Goal: Information Seeking & Learning: Learn about a topic

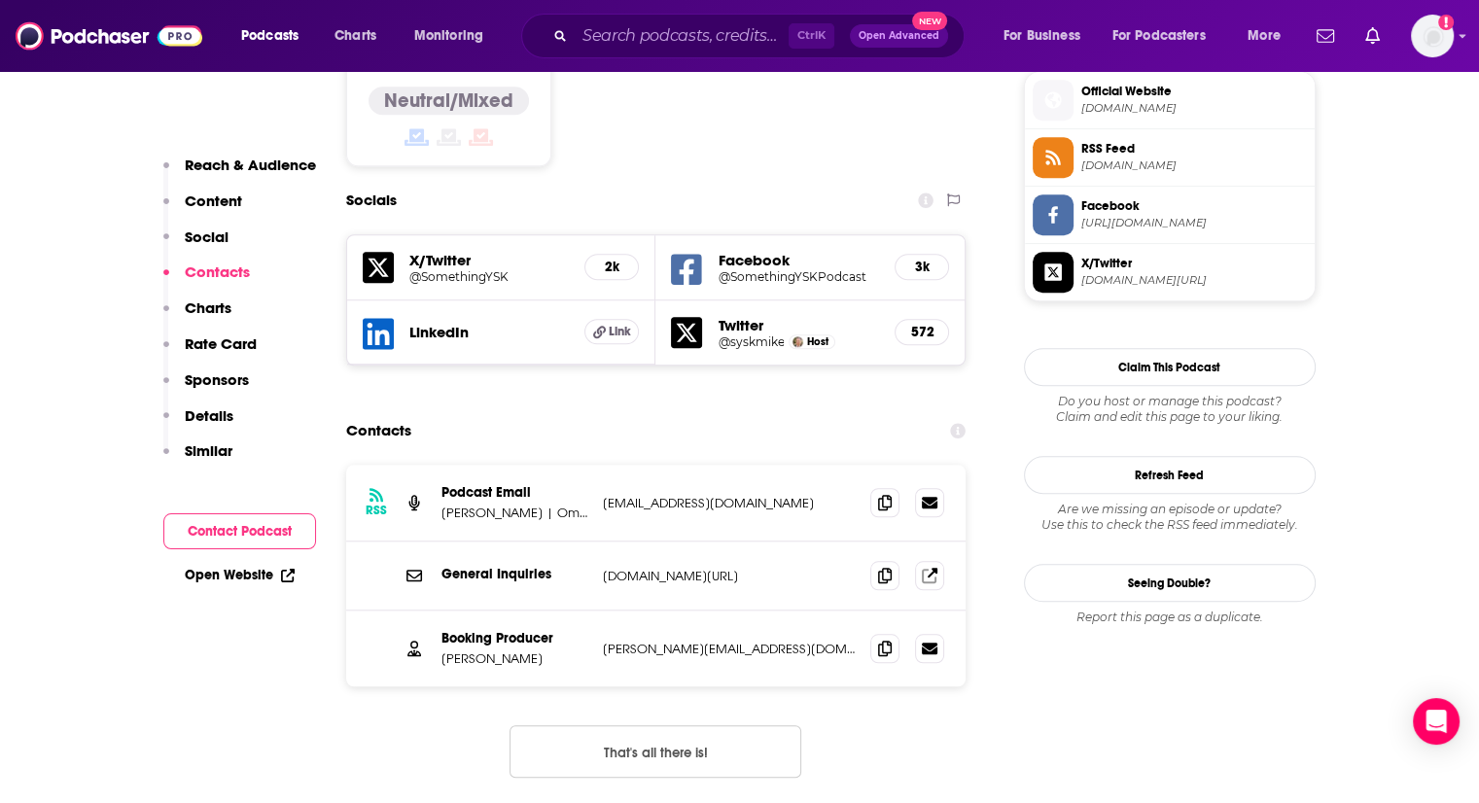
scroll to position [1579, 0]
click at [888, 487] on span at bounding box center [884, 501] width 29 height 29
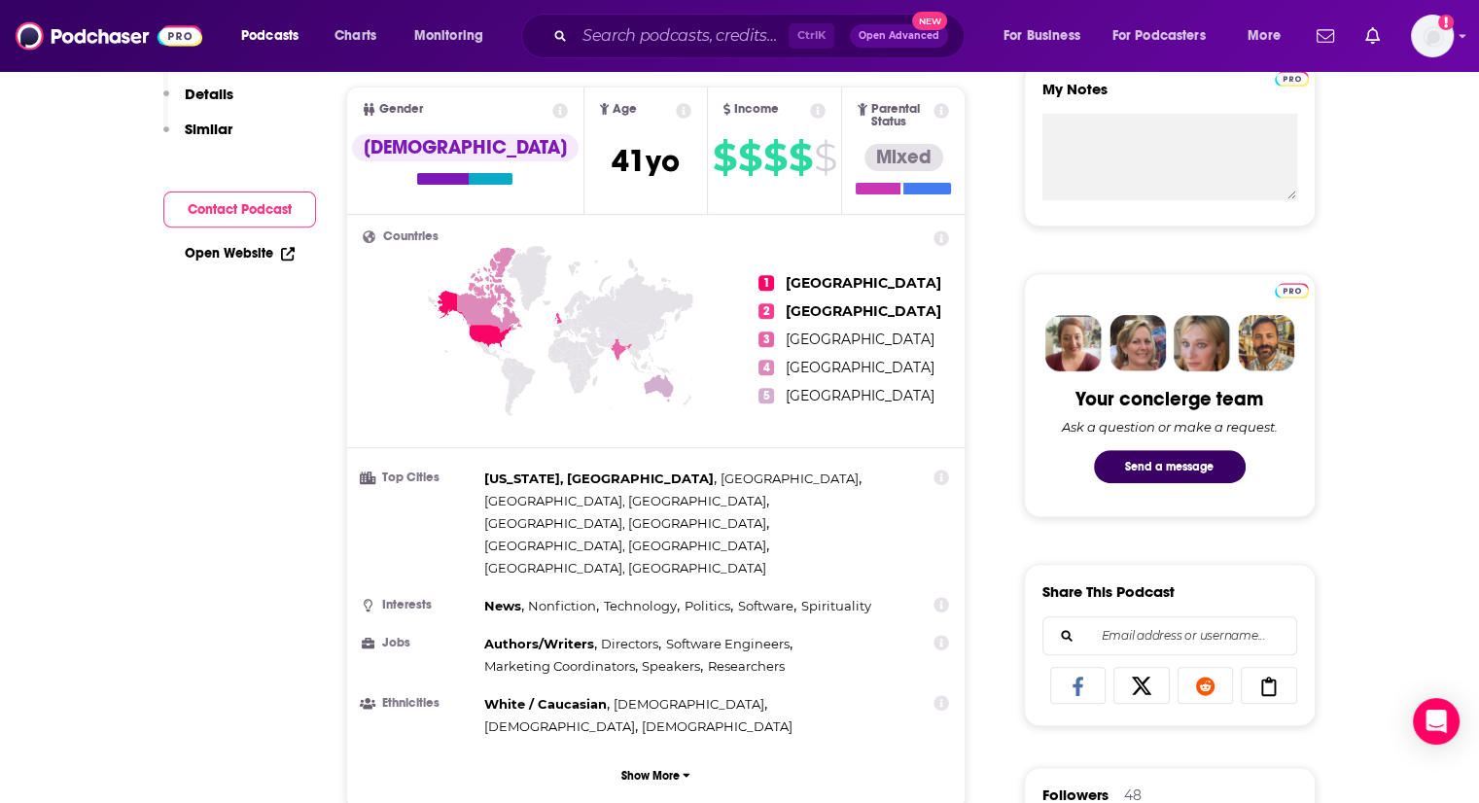
scroll to position [100, 0]
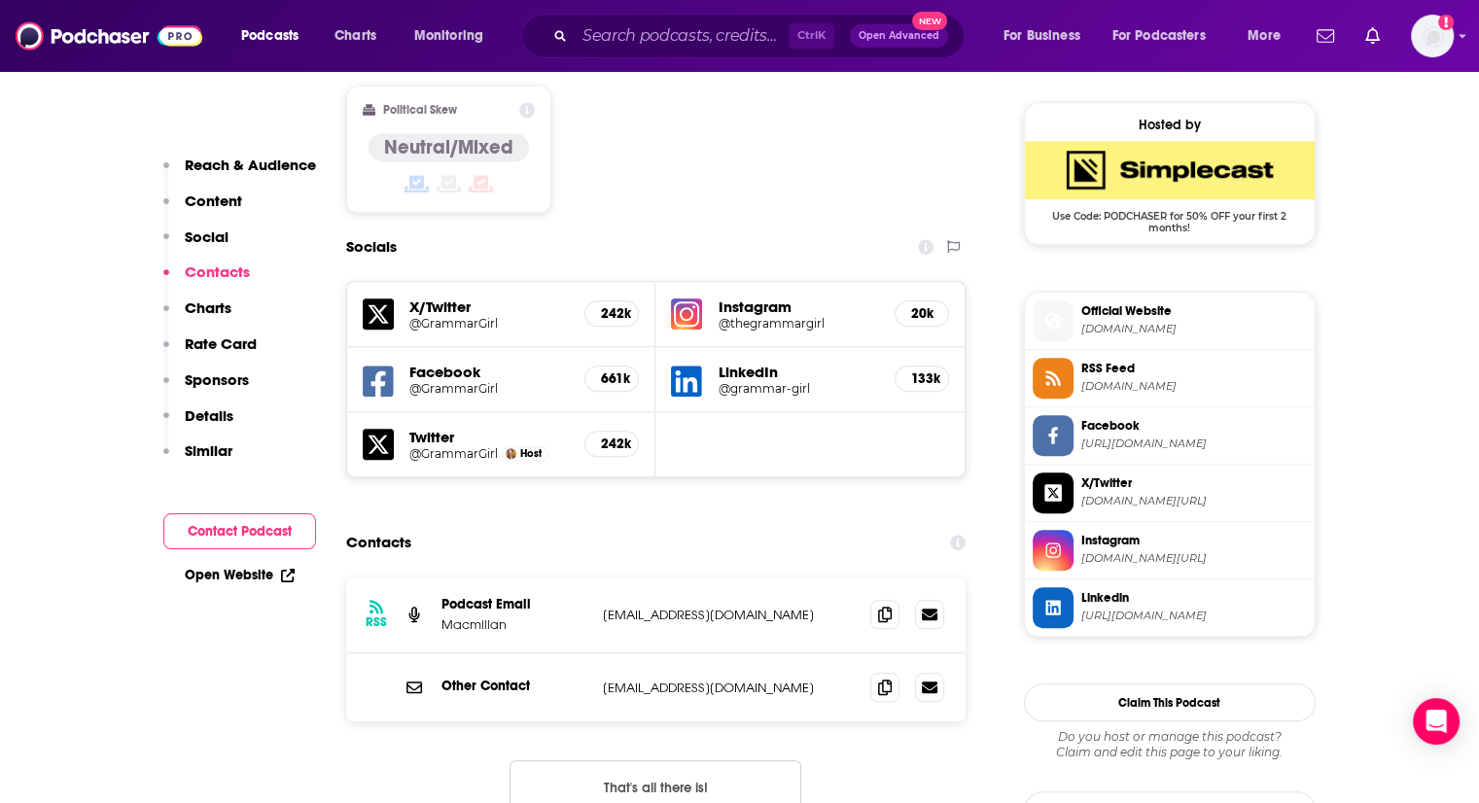
scroll to position [1550, 0]
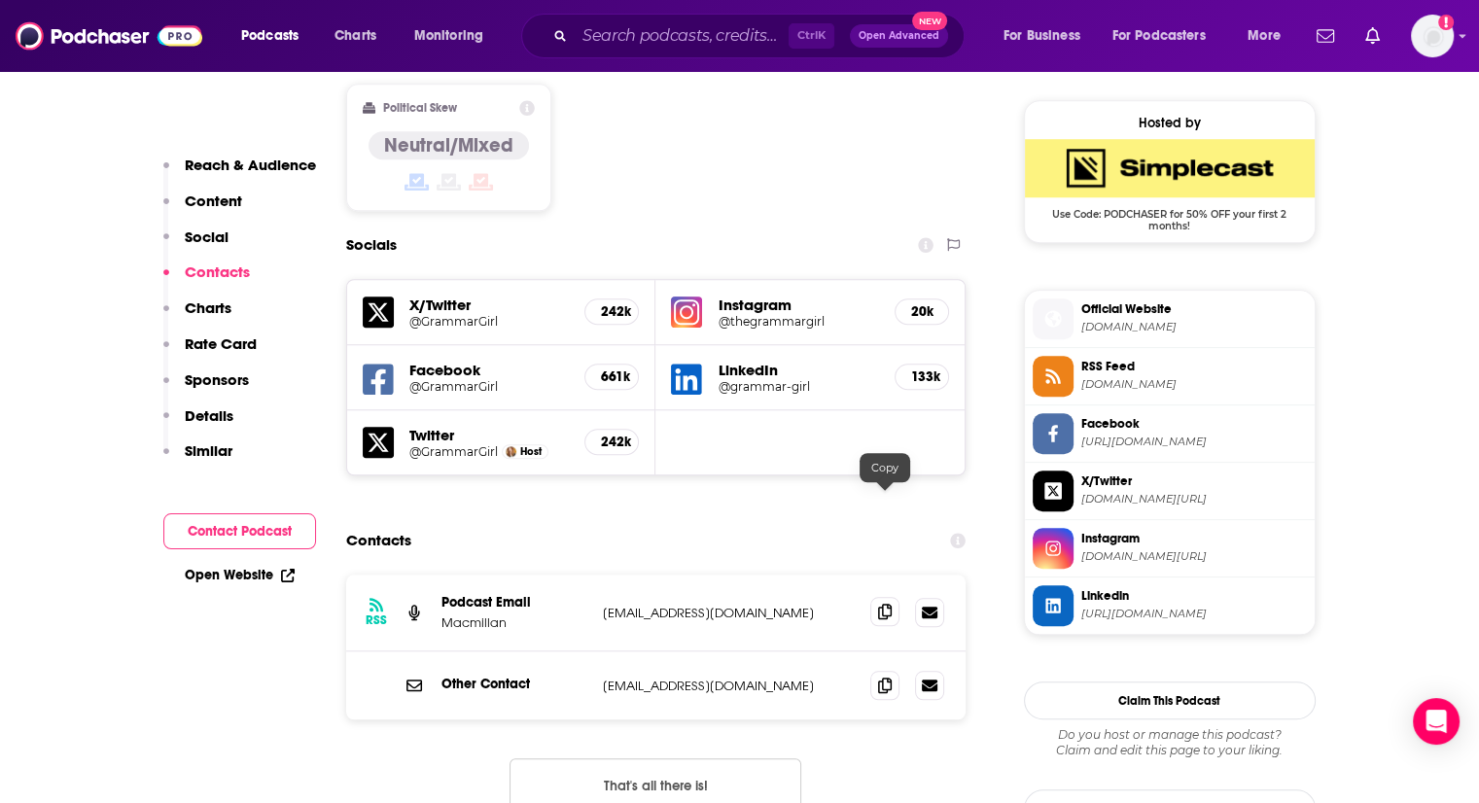
click at [879, 604] on icon at bounding box center [885, 612] width 14 height 16
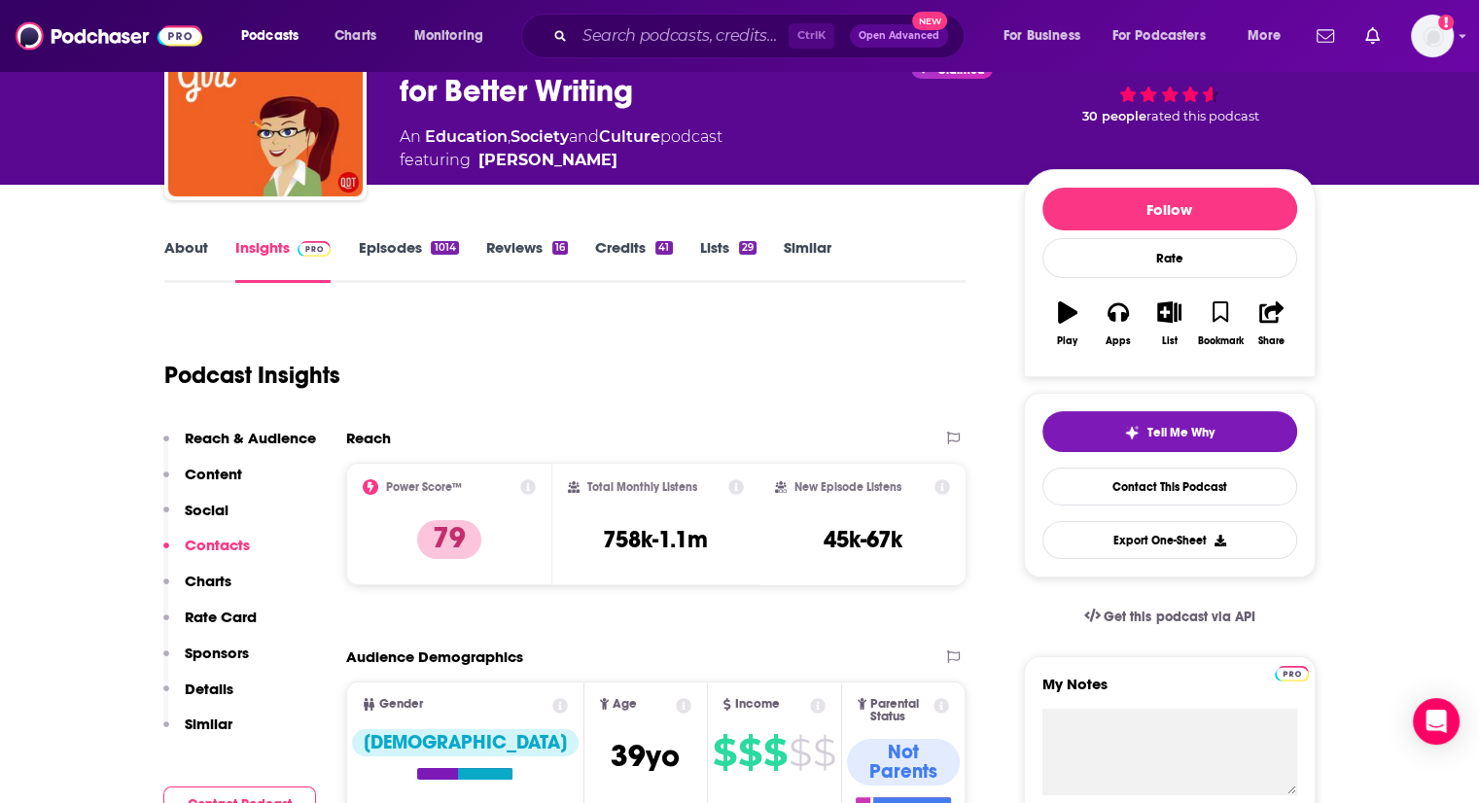
scroll to position [0, 0]
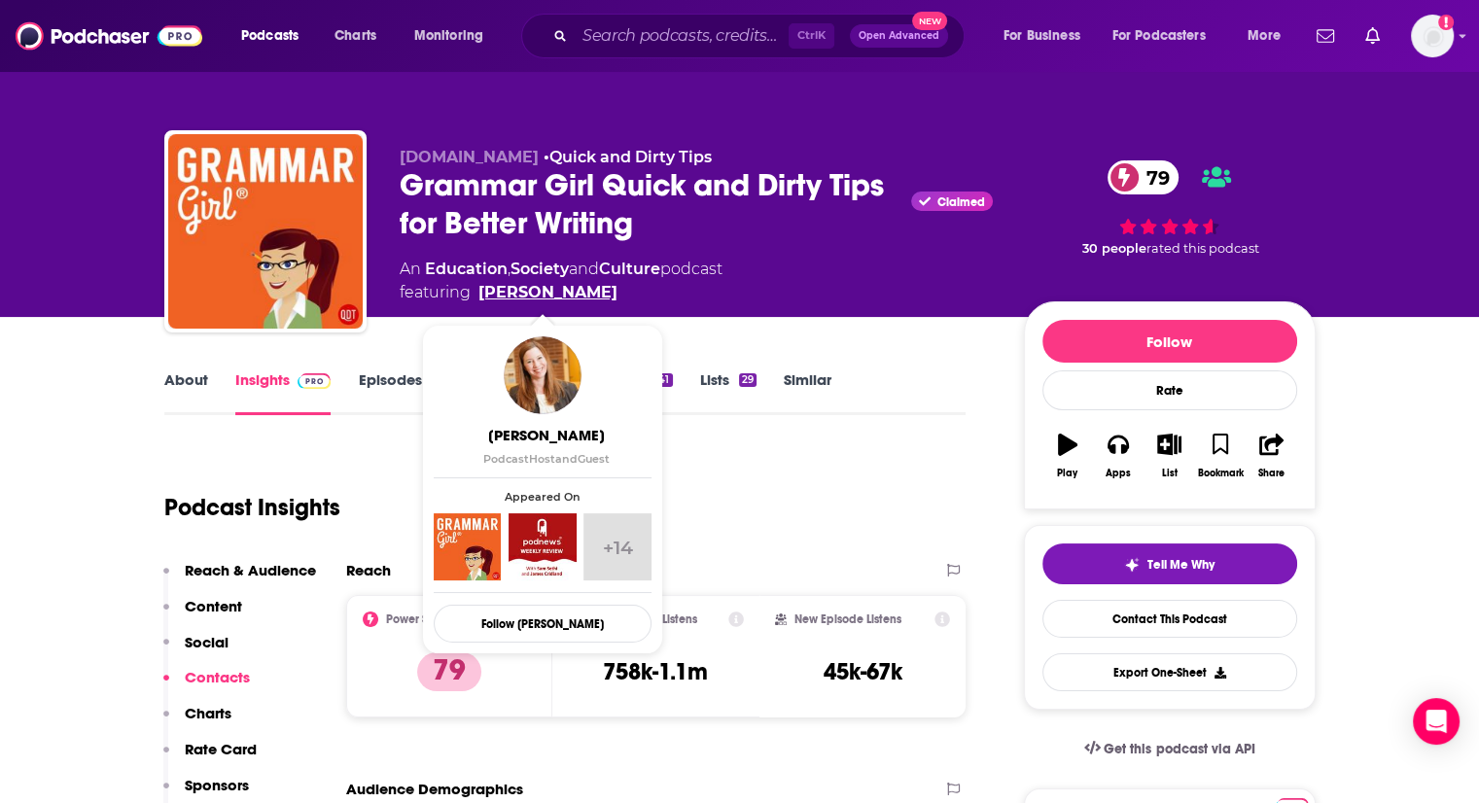
click at [519, 293] on link "Mignon Fogarty" at bounding box center [547, 292] width 139 height 23
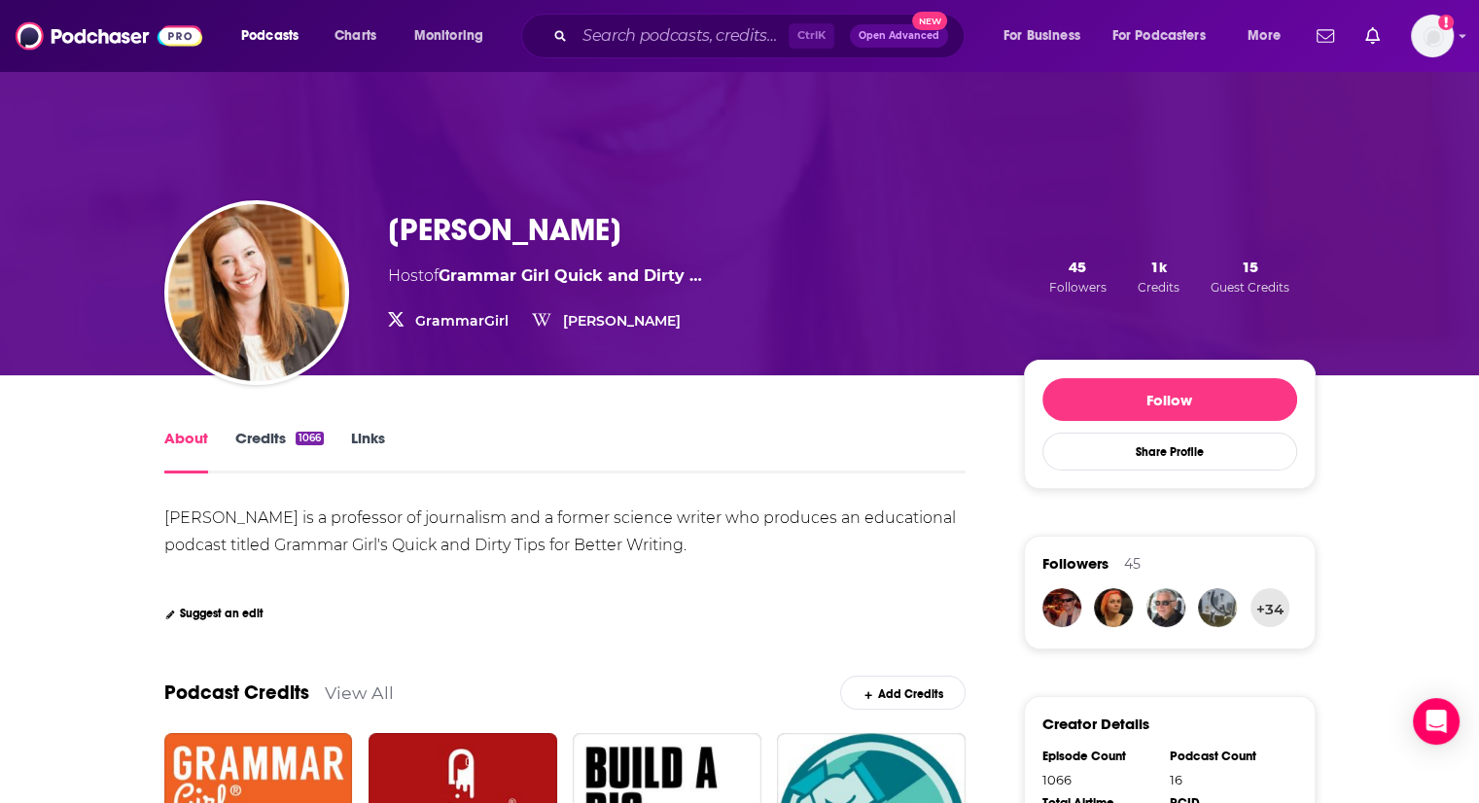
drag, startPoint x: 622, startPoint y: 229, endPoint x: 392, endPoint y: 227, distance: 230.4
click at [392, 227] on div "Mignon Fogarty" at bounding box center [545, 230] width 314 height 38
copy h1 "Mignon Fogarty"
click at [701, 34] on input "Search podcasts, credits, & more..." at bounding box center [682, 35] width 214 height 31
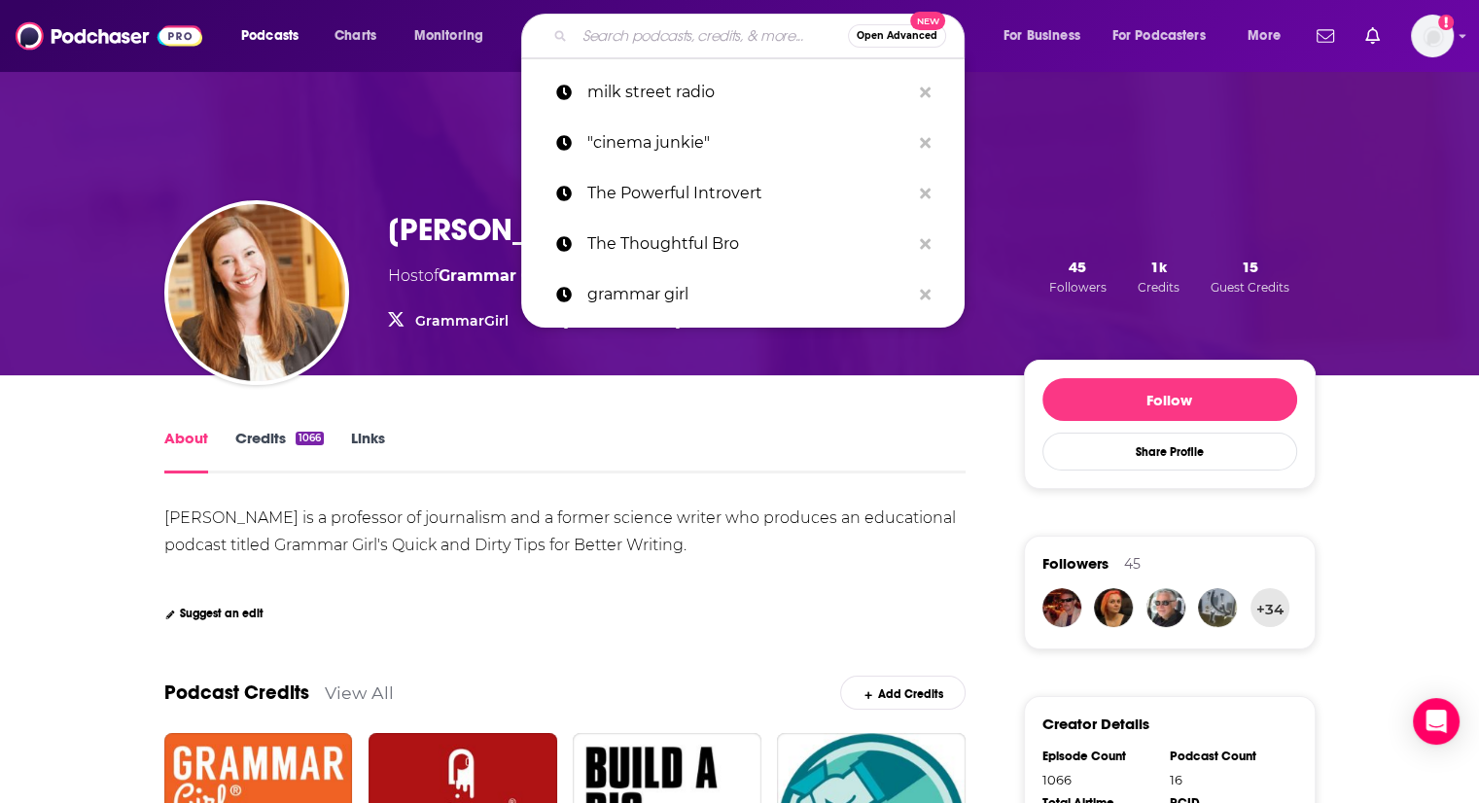
paste input "THE SHIT NO ONE TELLS YOU ABOUT WRITING"
type input "THE SHIT NO ONE TELLS YOU ABOUT WRITING"
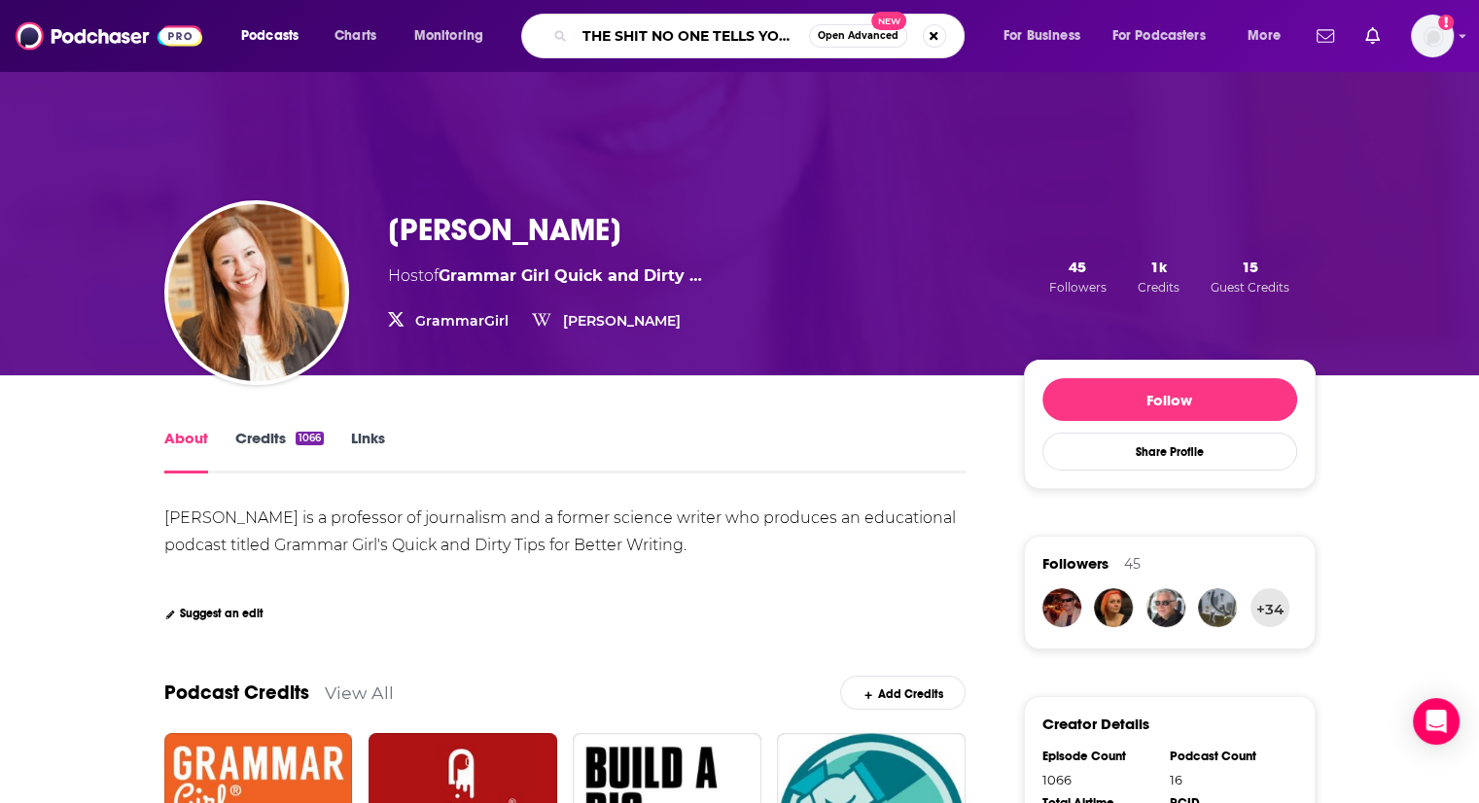
scroll to position [0, 114]
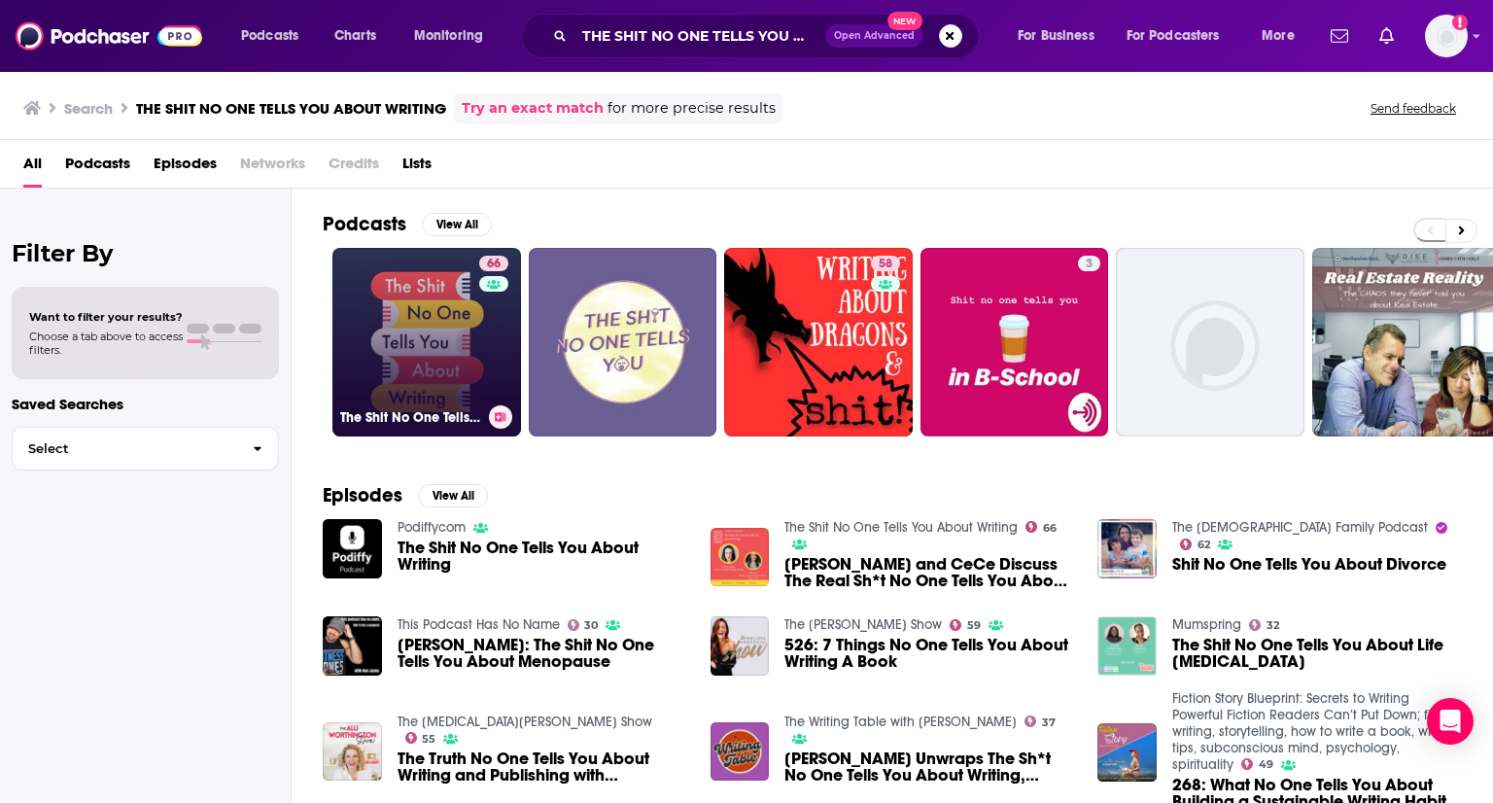
click at [384, 343] on link "66 The Shit No One Tells You About Writing" at bounding box center [426, 342] width 189 height 189
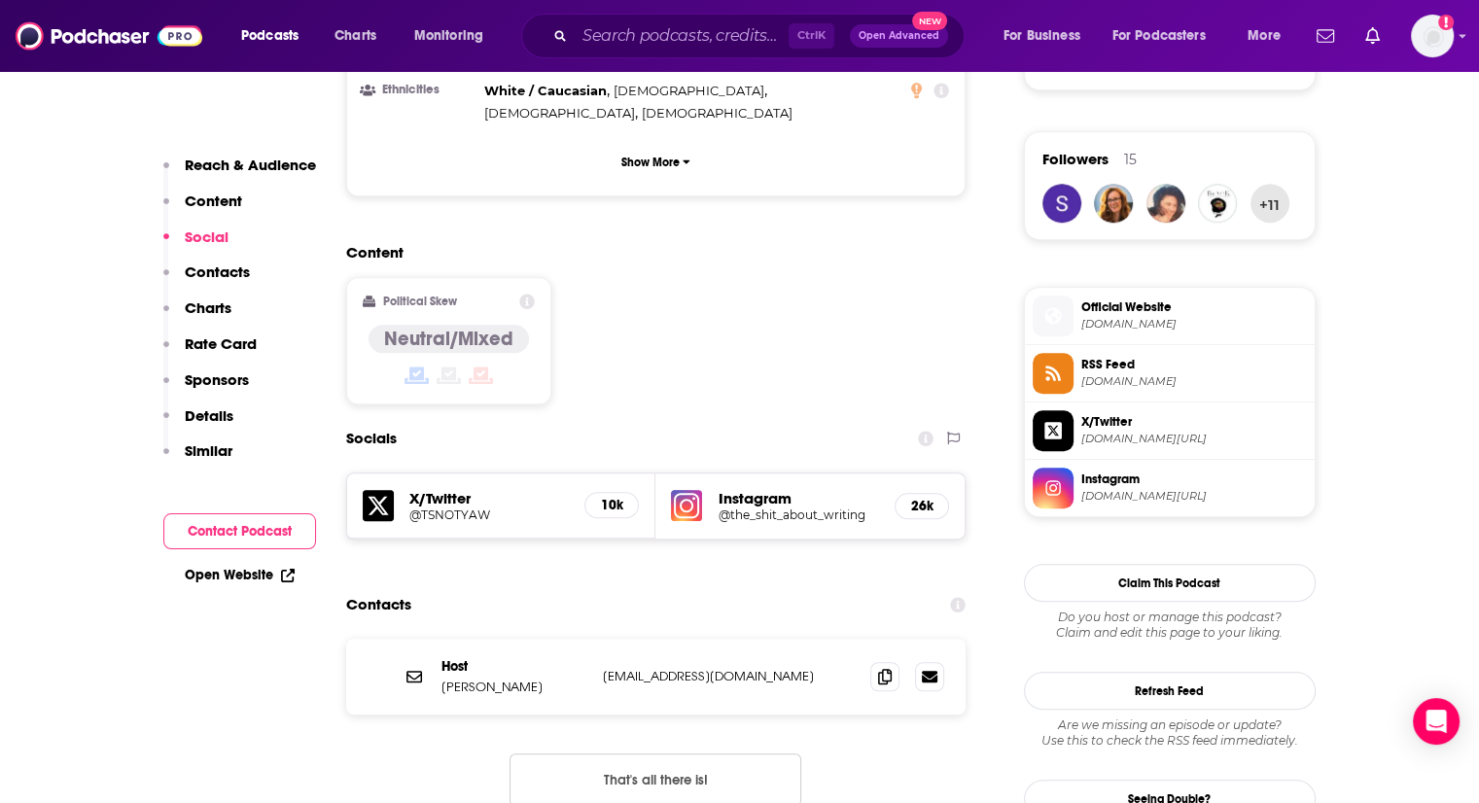
scroll to position [1364, 0]
click at [894, 660] on span at bounding box center [884, 674] width 29 height 29
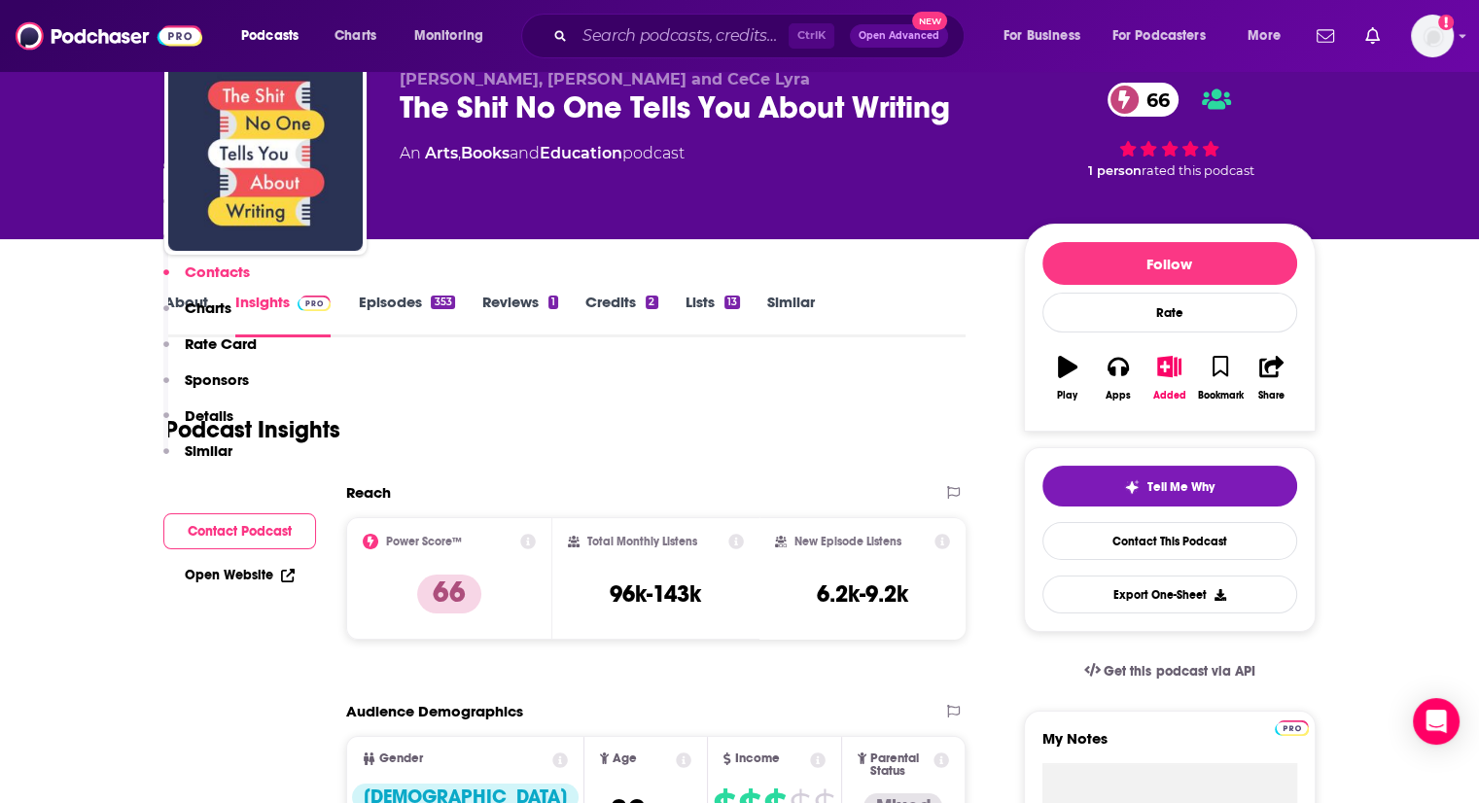
scroll to position [0, 0]
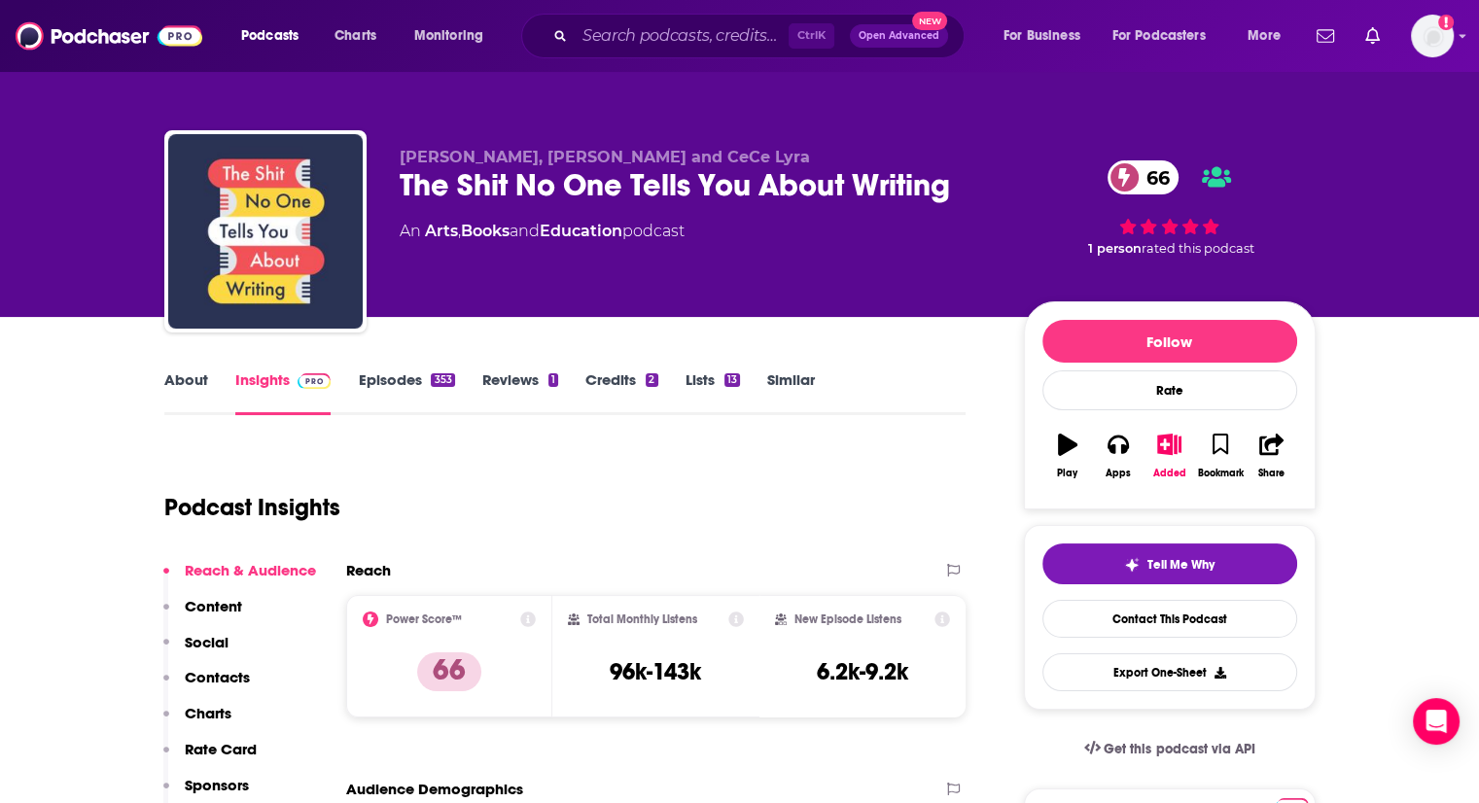
click at [420, 400] on link "Episodes 353" at bounding box center [406, 392] width 96 height 45
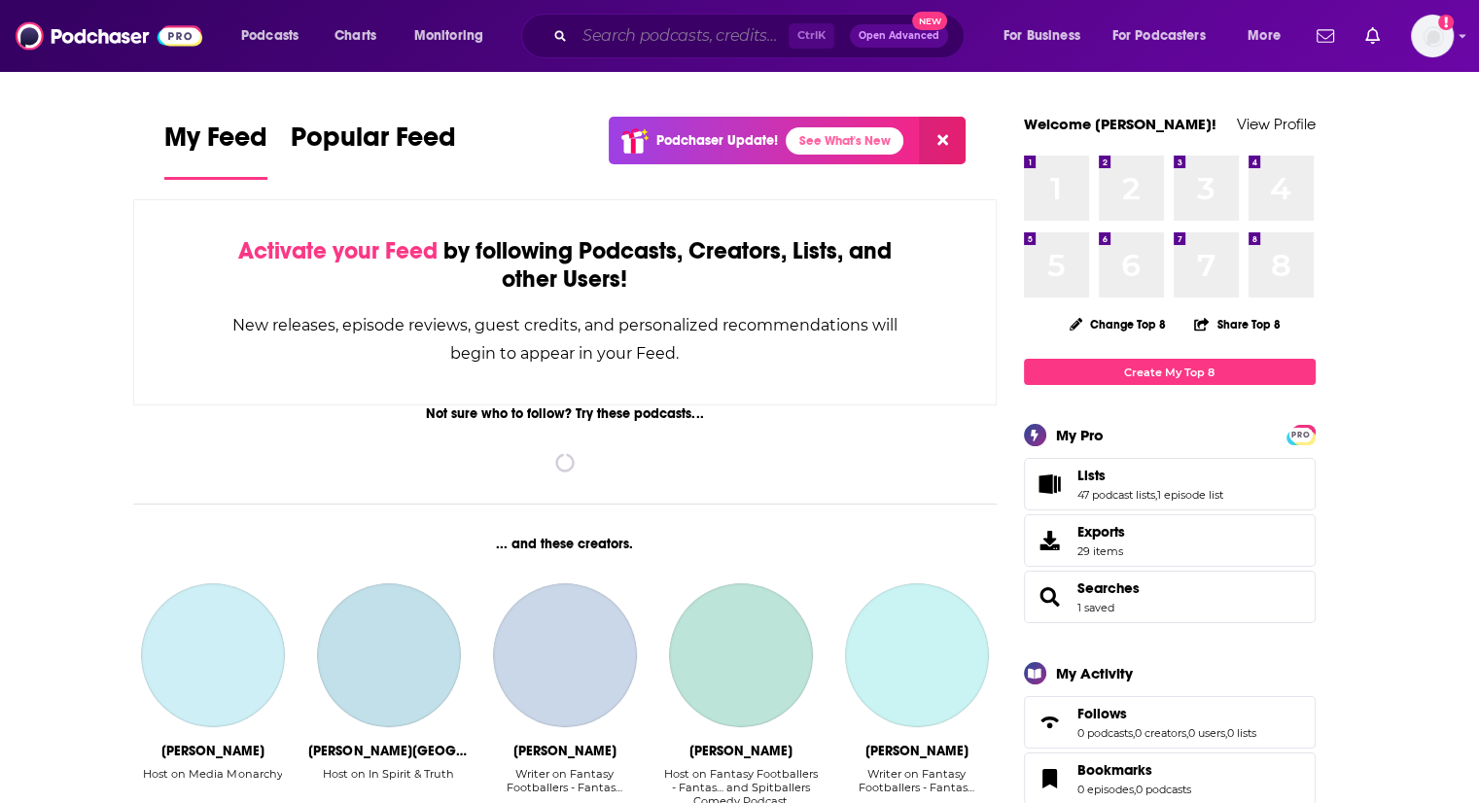
click at [718, 22] on input "Search podcasts, credits, & more..." at bounding box center [682, 35] width 214 height 31
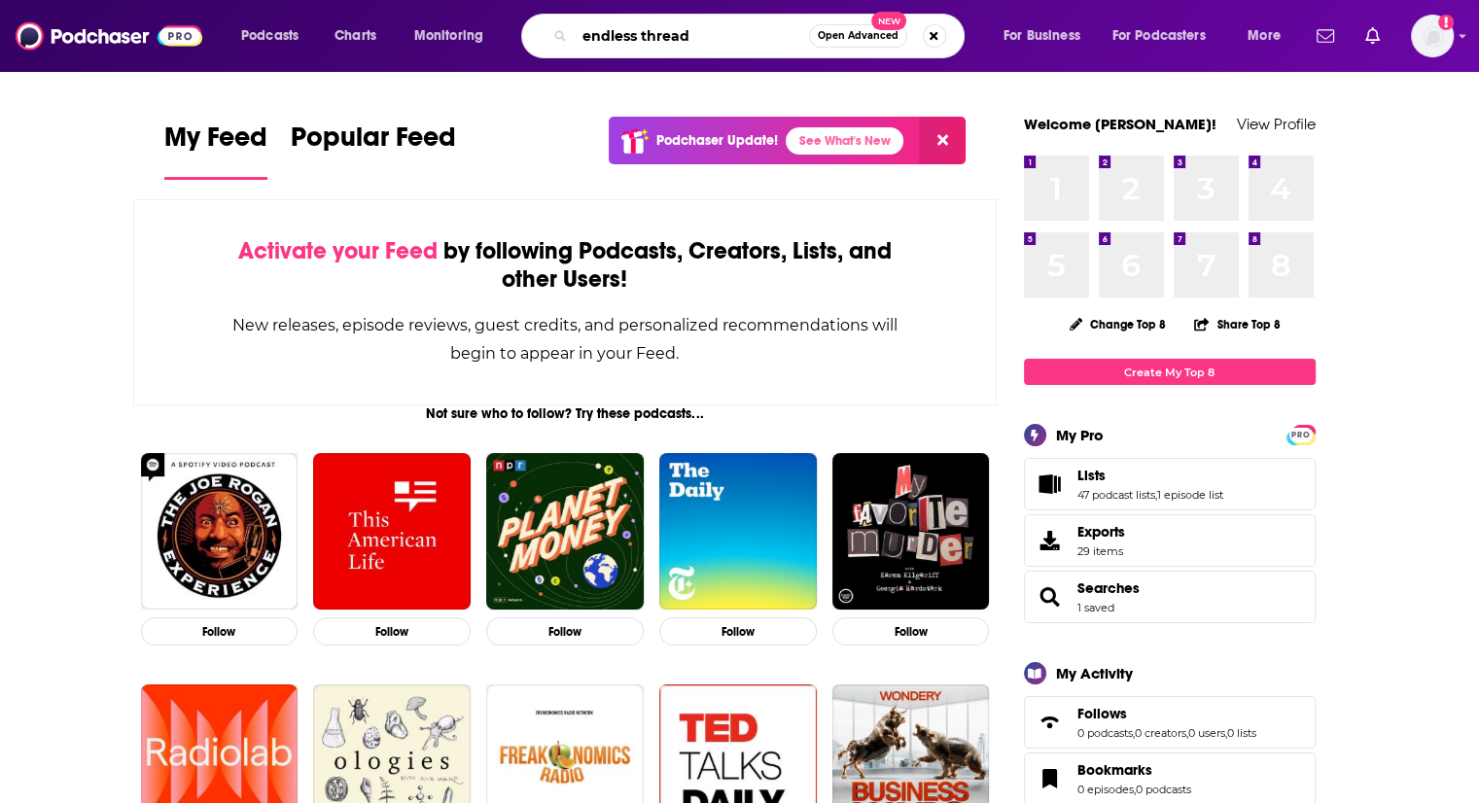
type input "endless thread"
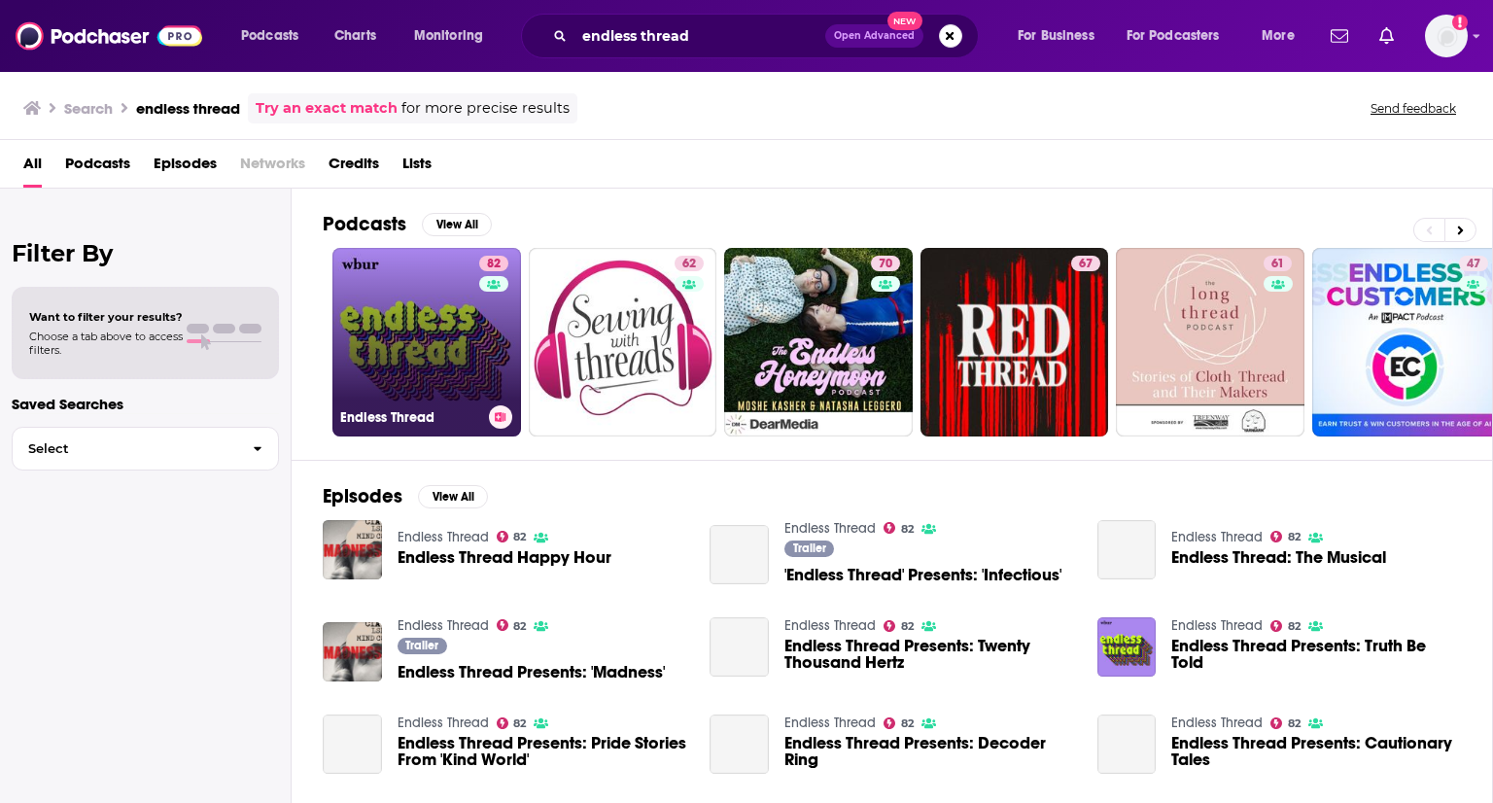
click at [449, 338] on link "82 Endless Thread" at bounding box center [426, 342] width 189 height 189
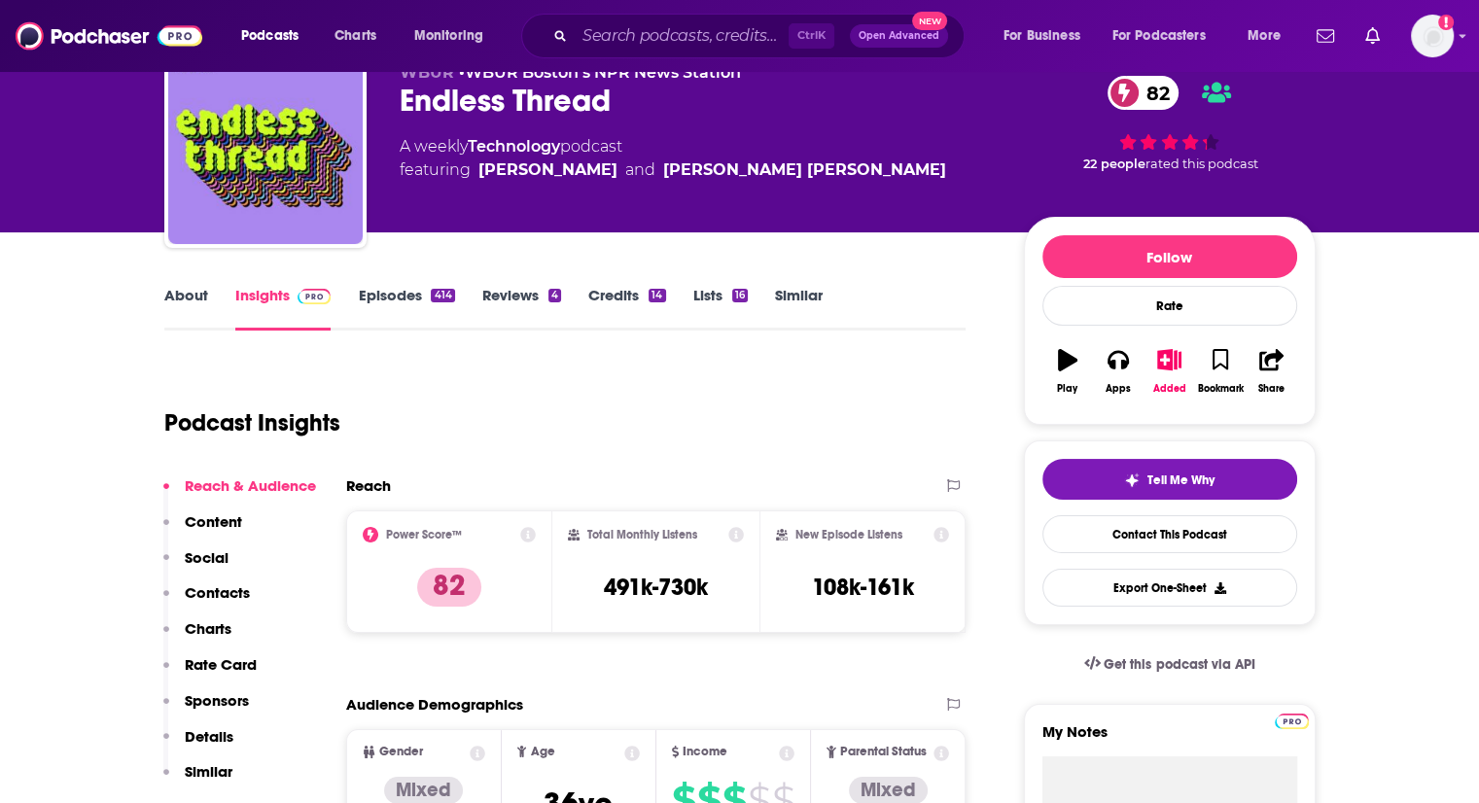
scroll to position [77, 0]
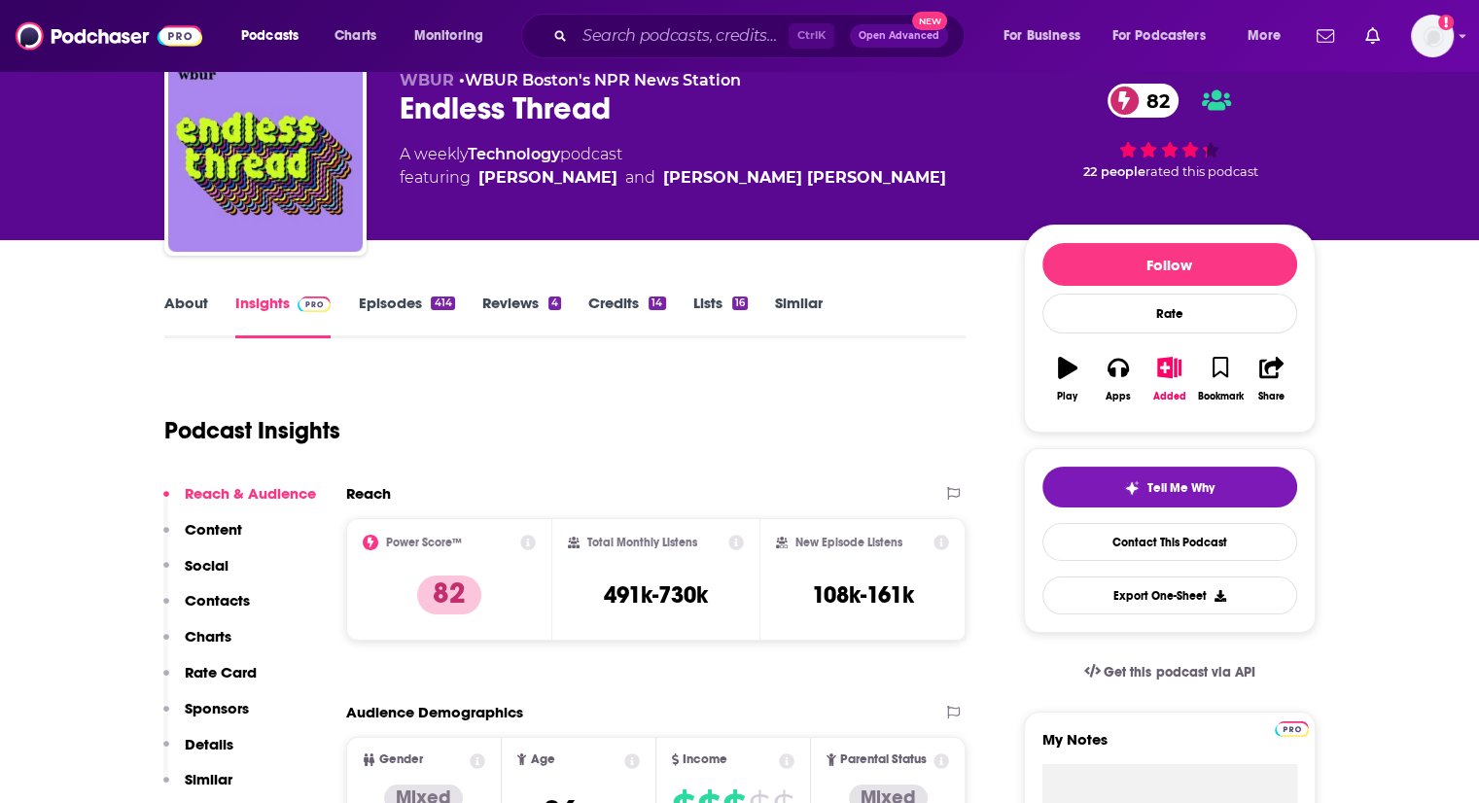
click at [408, 311] on link "Episodes 414" at bounding box center [406, 316] width 96 height 45
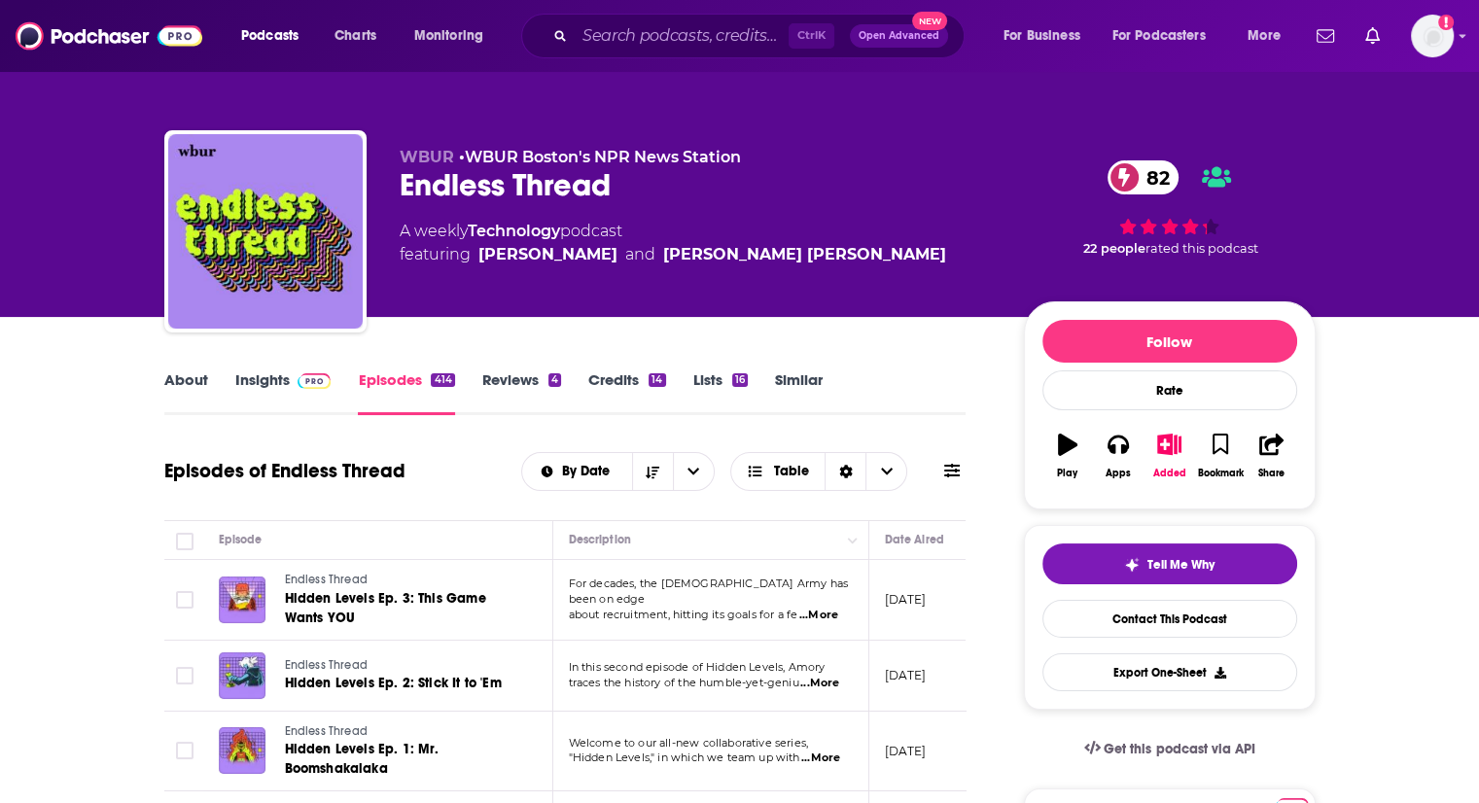
click at [255, 382] on link "Insights" at bounding box center [283, 392] width 96 height 45
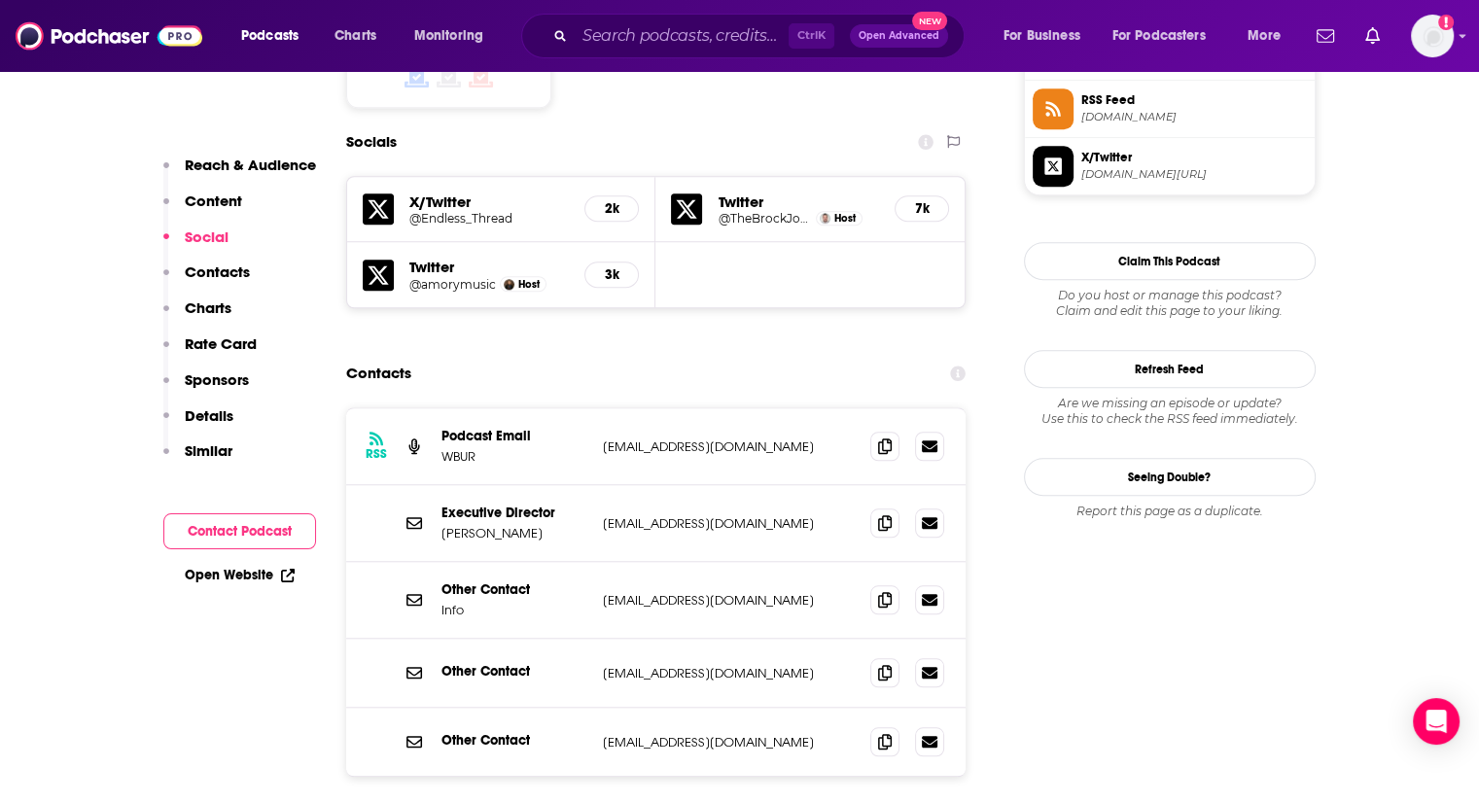
scroll to position [1625, 0]
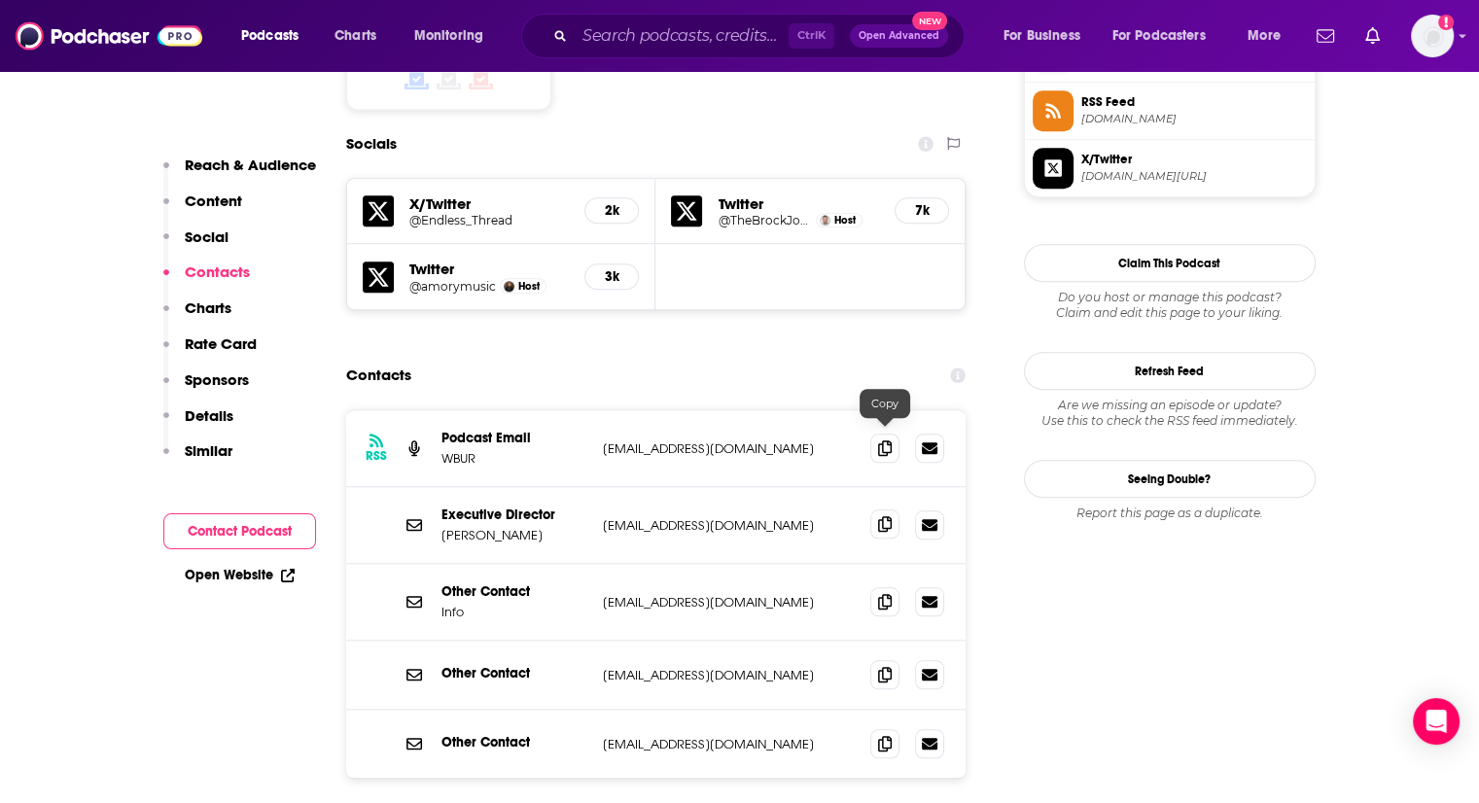
click at [882, 516] on icon at bounding box center [885, 524] width 14 height 16
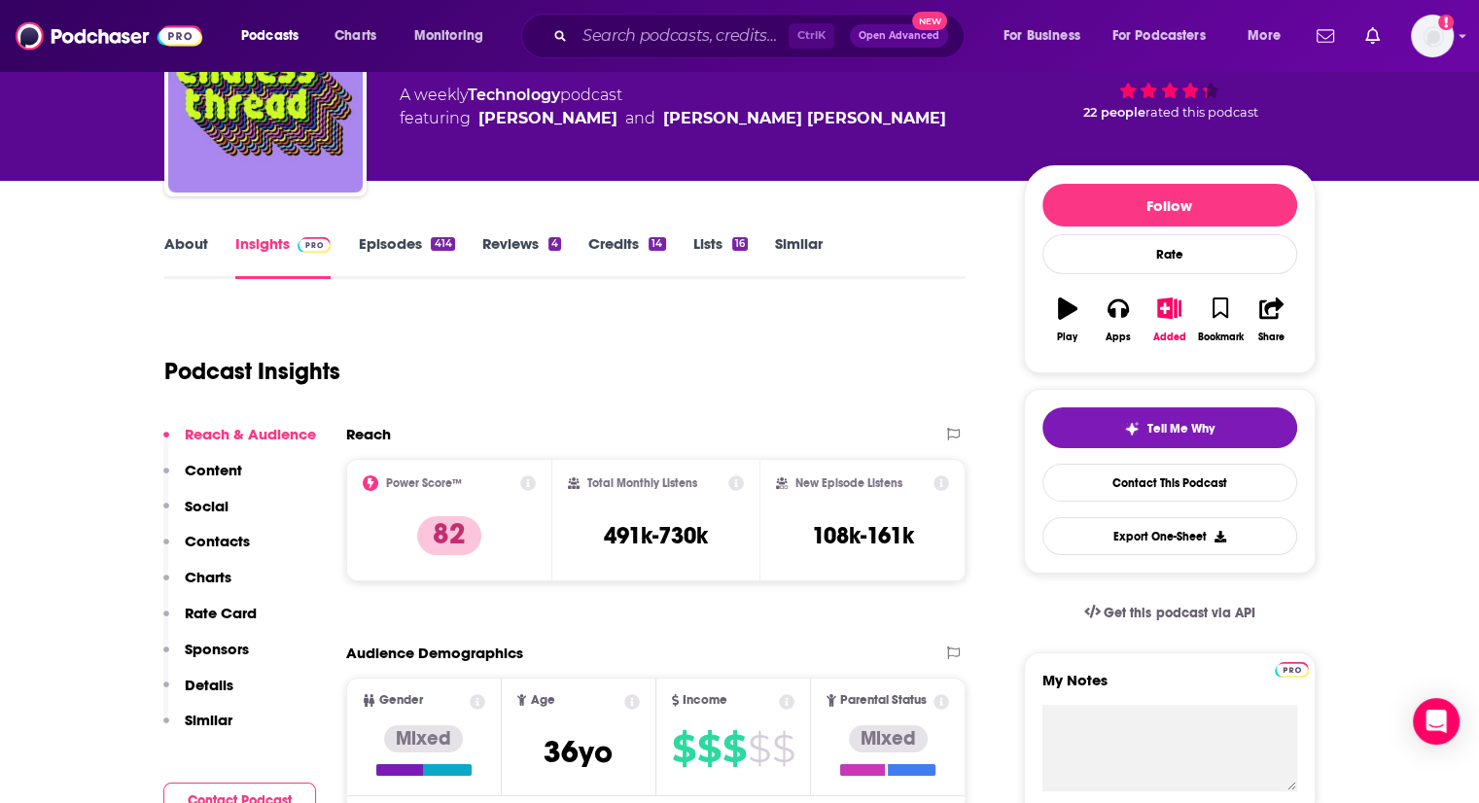
scroll to position [0, 0]
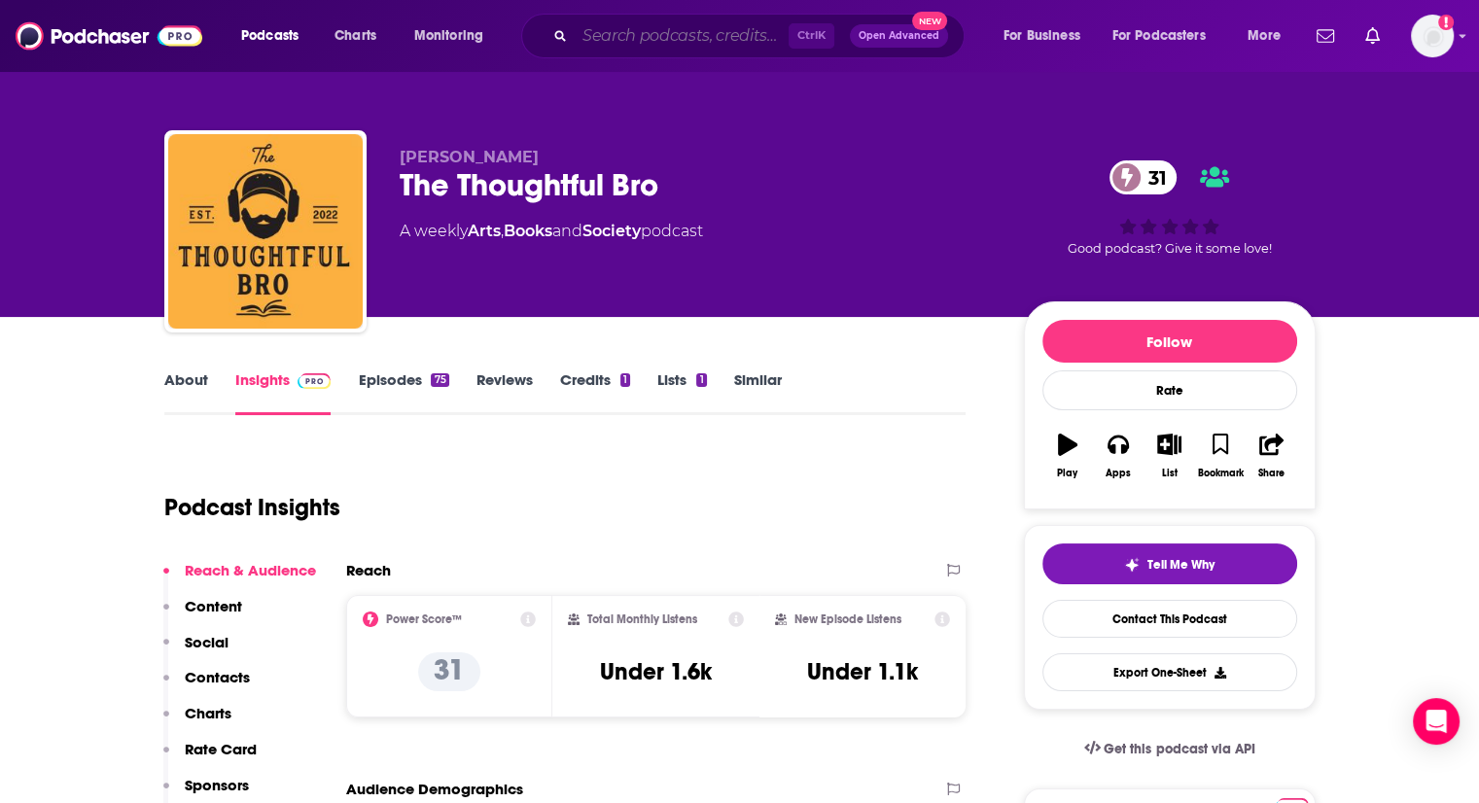
click at [667, 20] on input "Search podcasts, credits, & more..." at bounding box center [682, 35] width 214 height 31
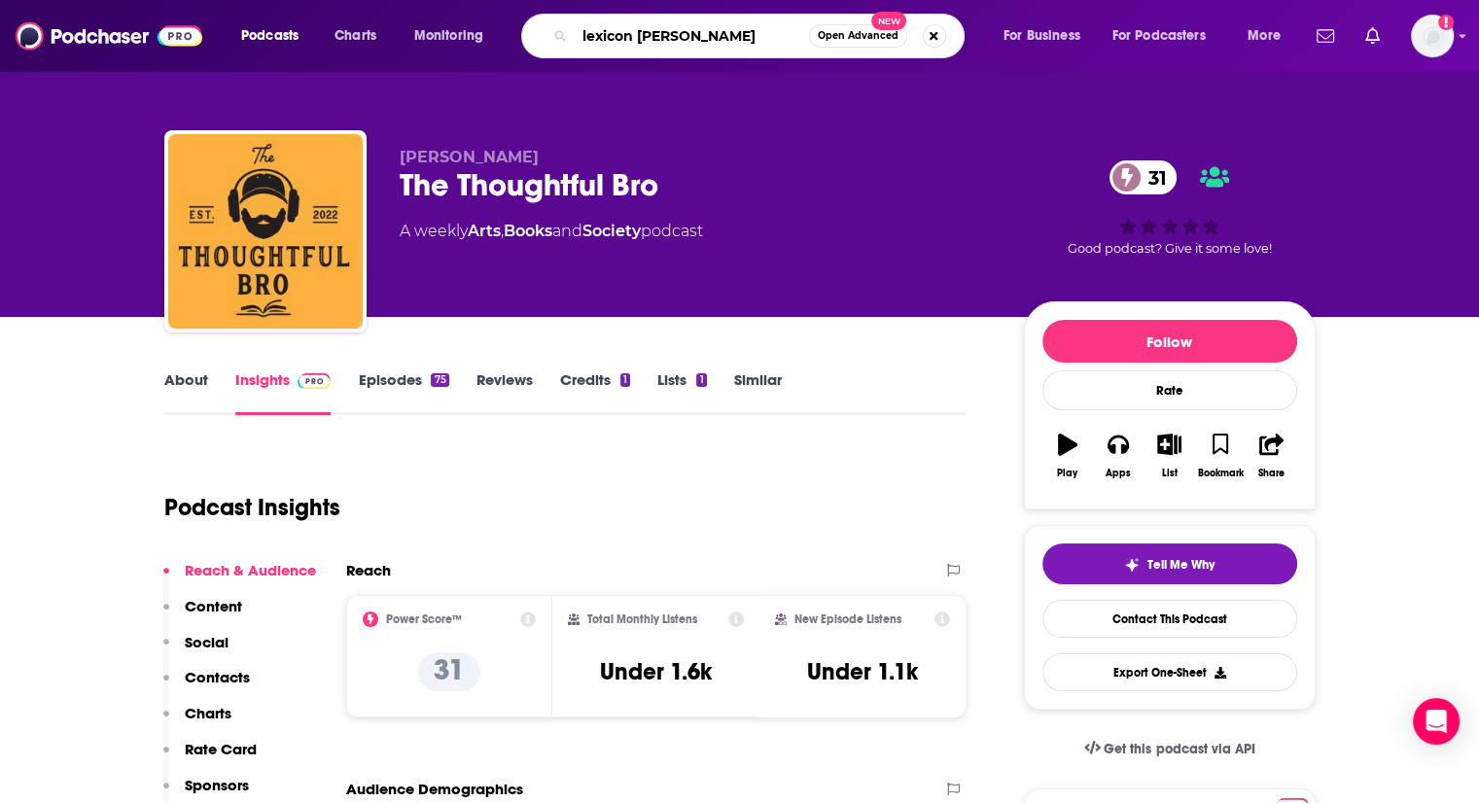
type input "lexicon valley"
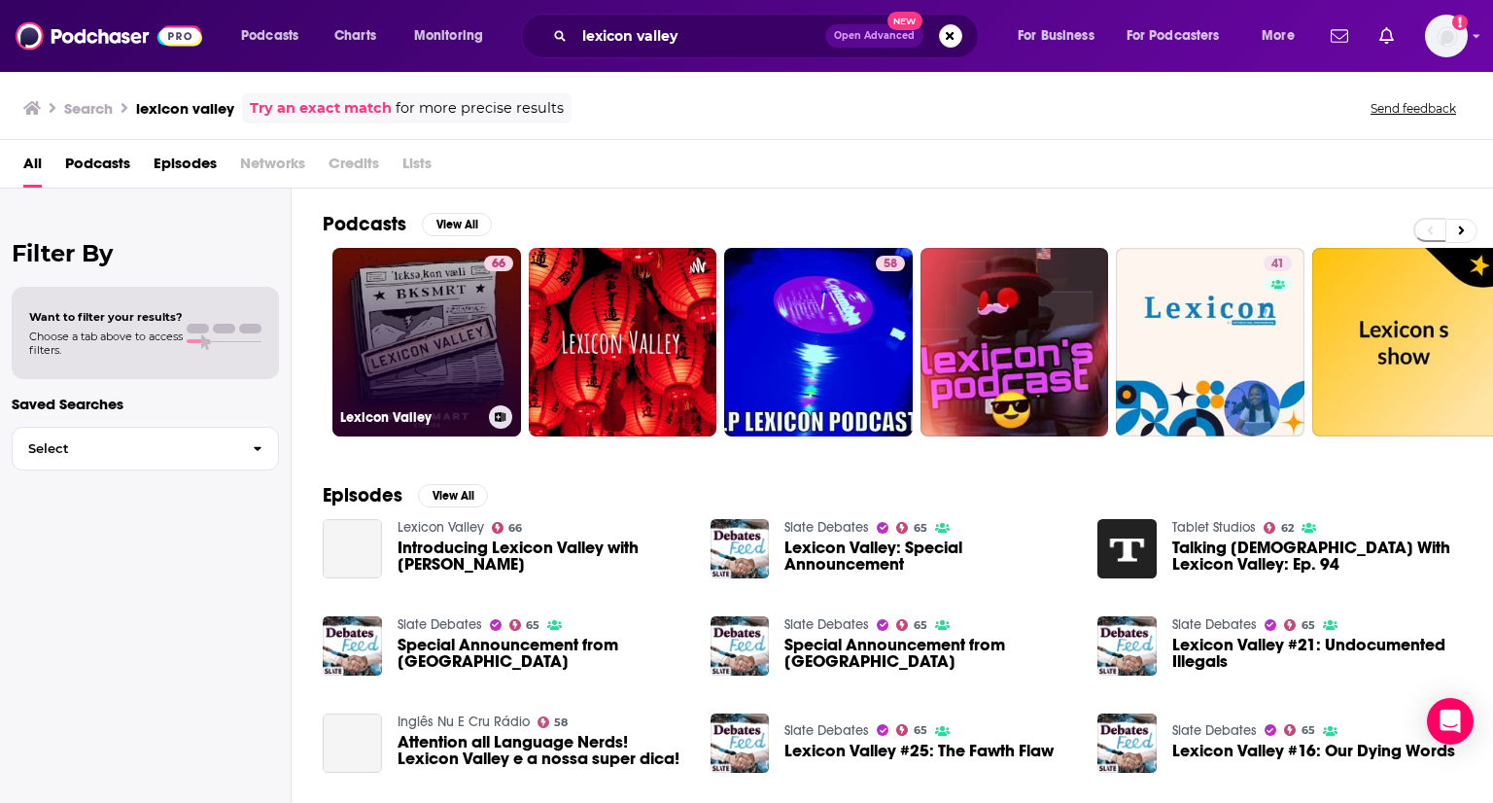
click at [397, 338] on link "66 Lexicon Valley" at bounding box center [426, 342] width 189 height 189
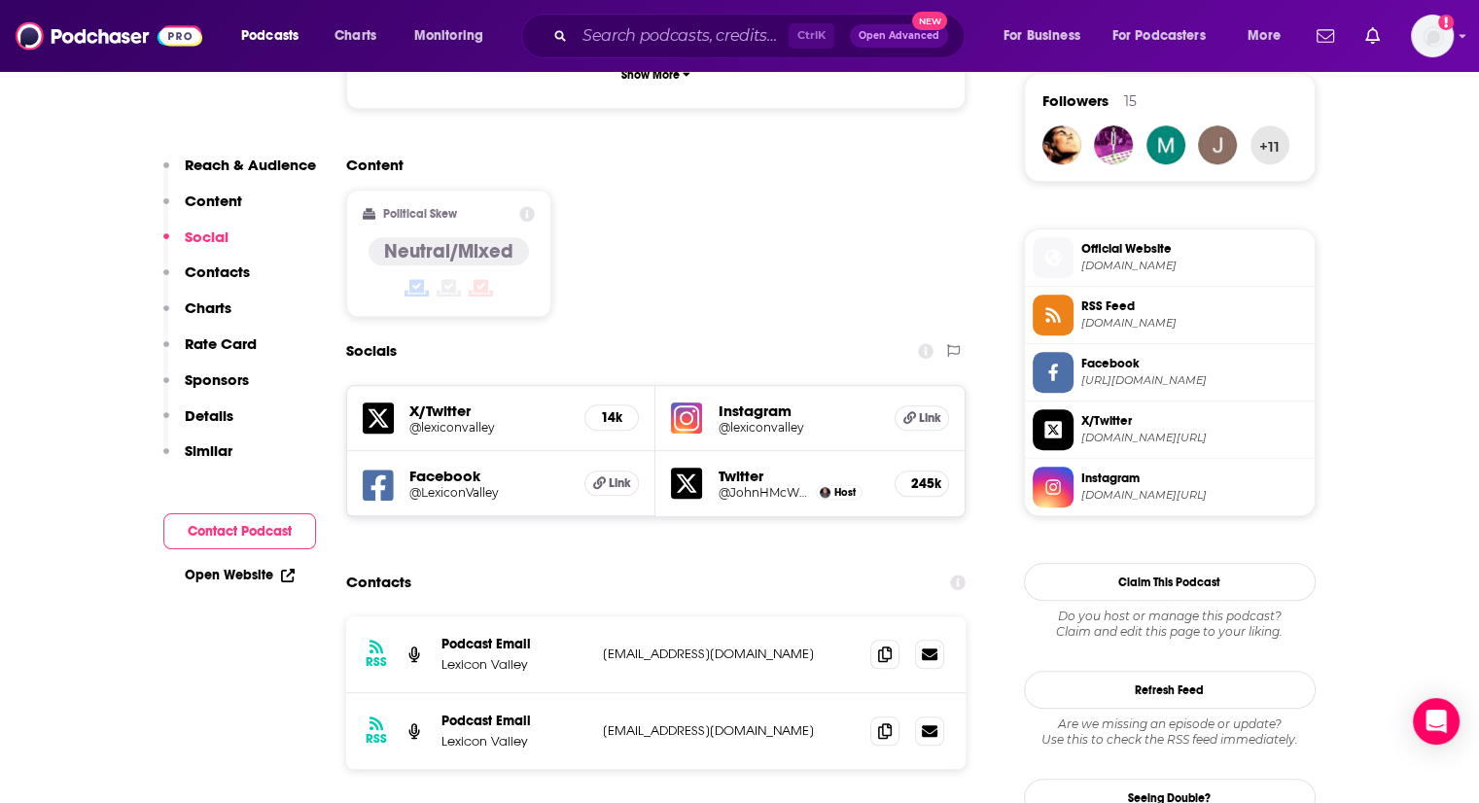
scroll to position [1422, 0]
click at [886, 715] on span at bounding box center [884, 729] width 29 height 29
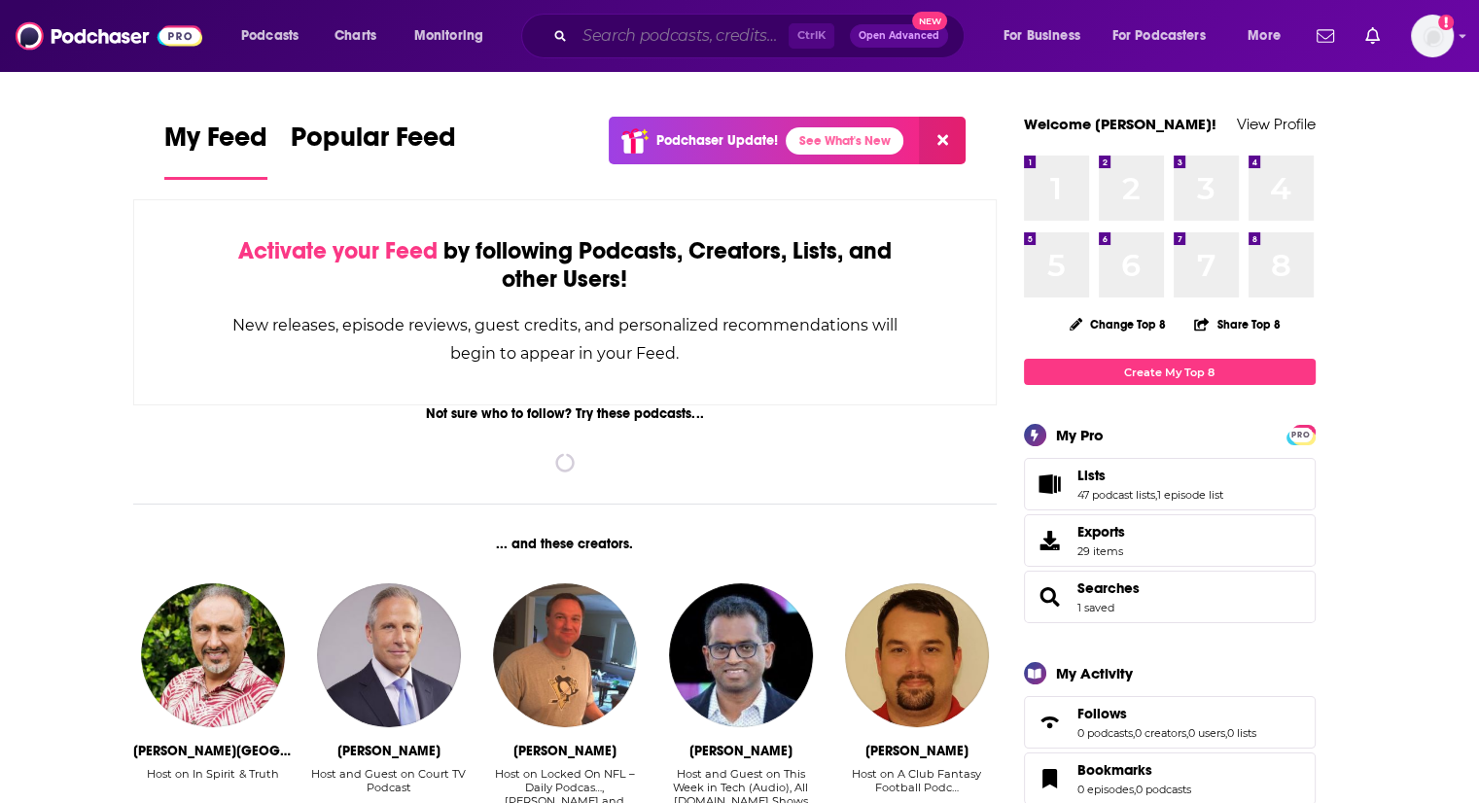
click at [630, 39] on input "Search podcasts, credits, & more..." at bounding box center [682, 35] width 214 height 31
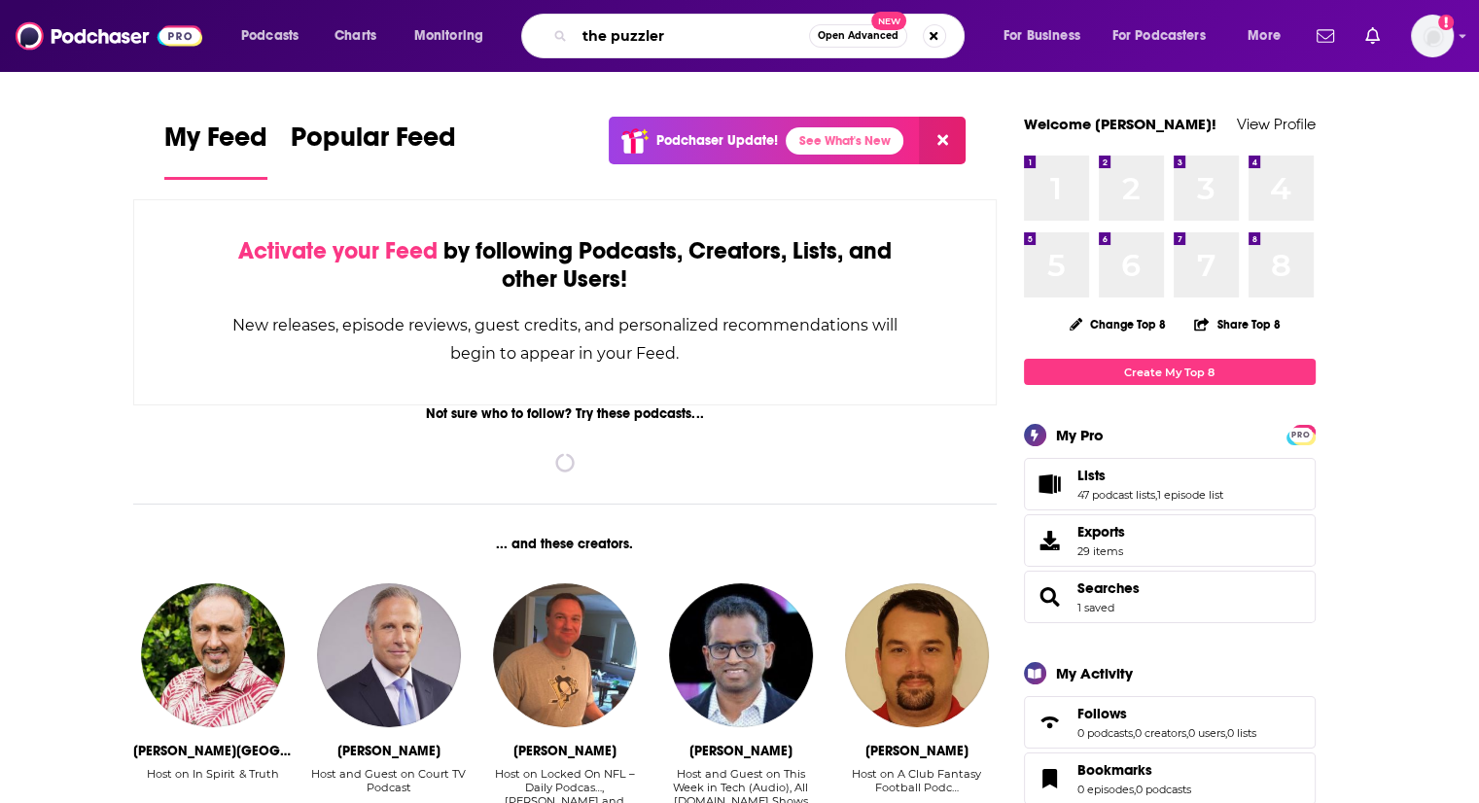
type input "the puzzler"
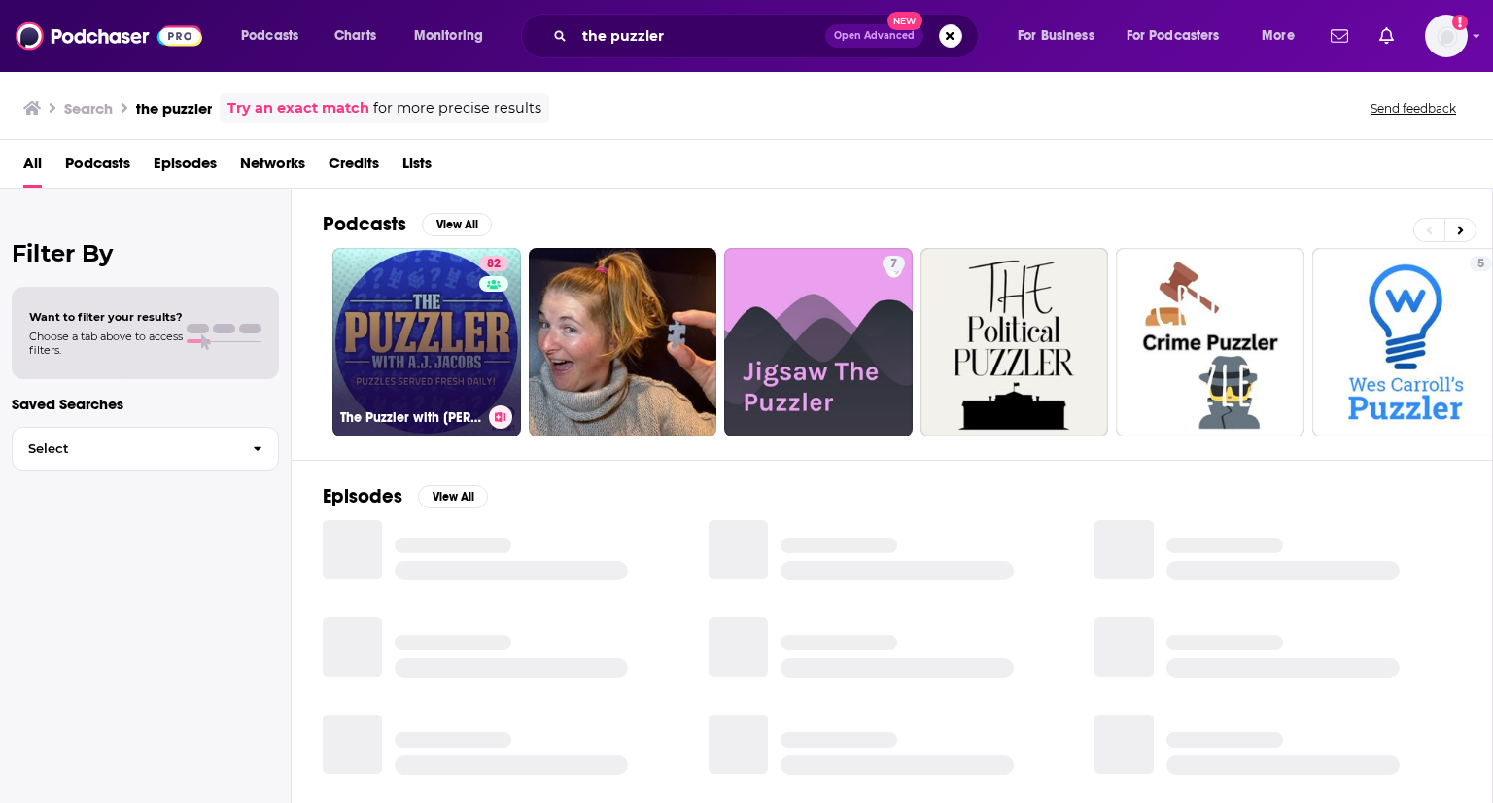
click at [366, 410] on h3 "The Puzzler with [PERSON_NAME]" at bounding box center [410, 417] width 141 height 17
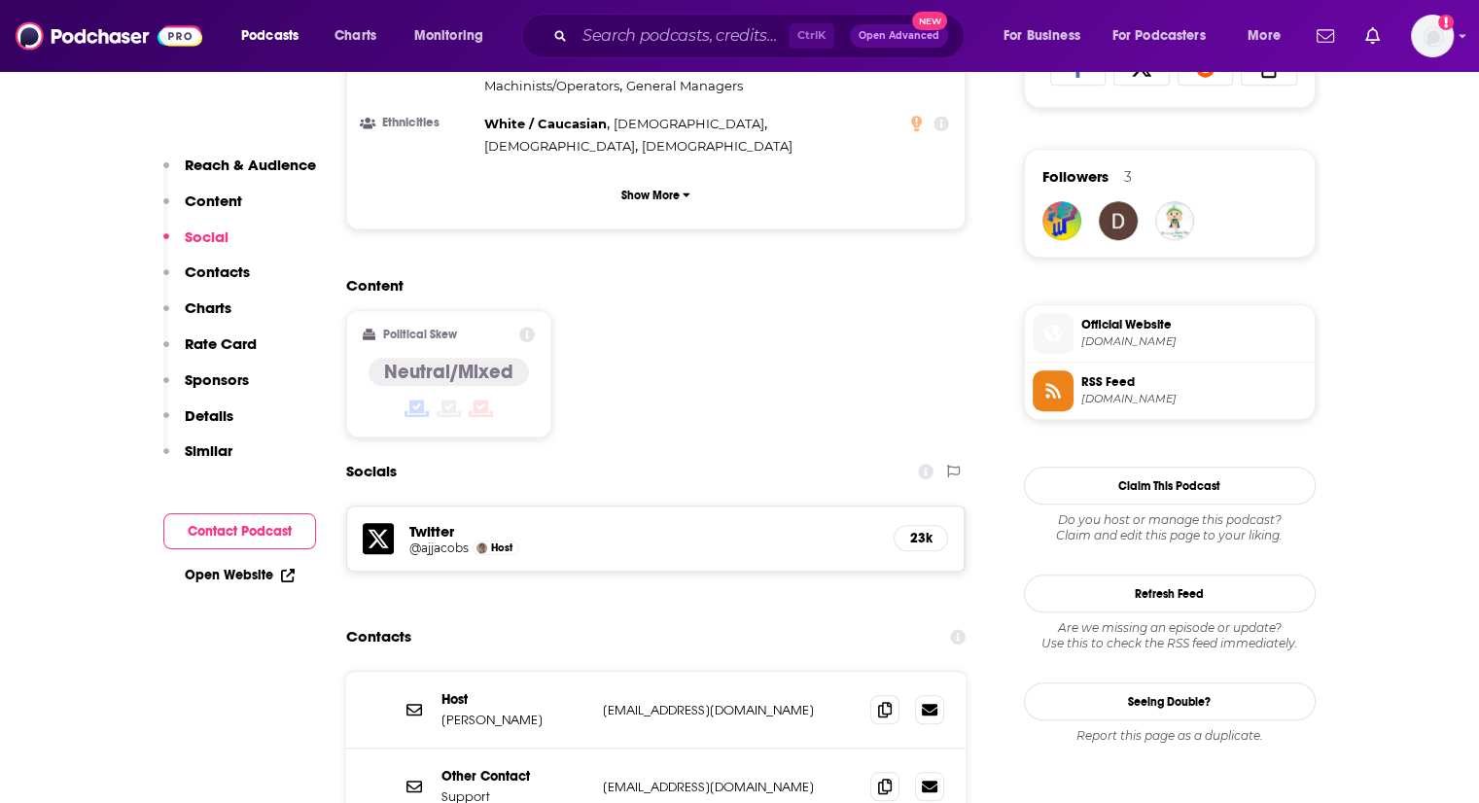
scroll to position [1438, 0]
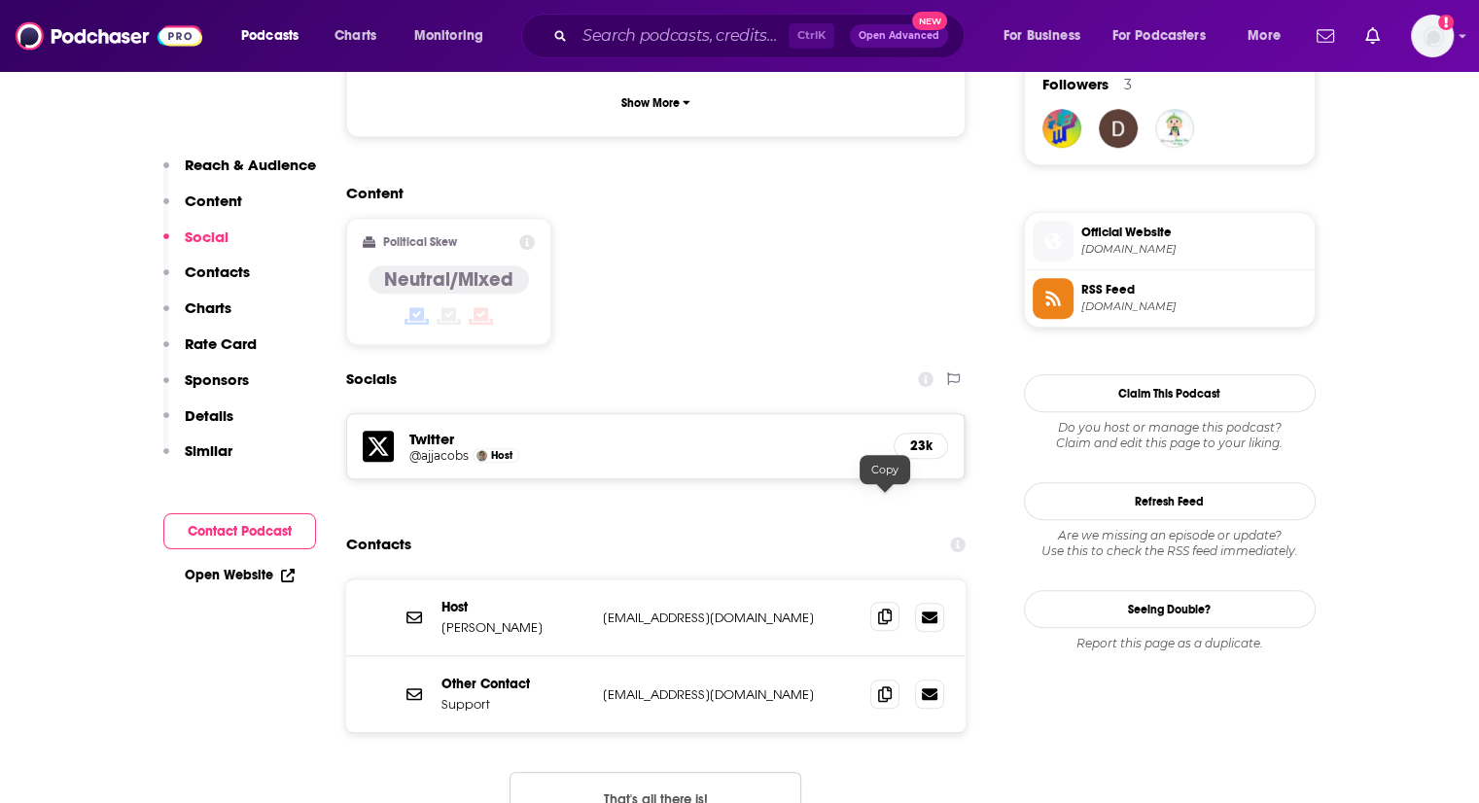
click at [872, 602] on span at bounding box center [884, 616] width 29 height 29
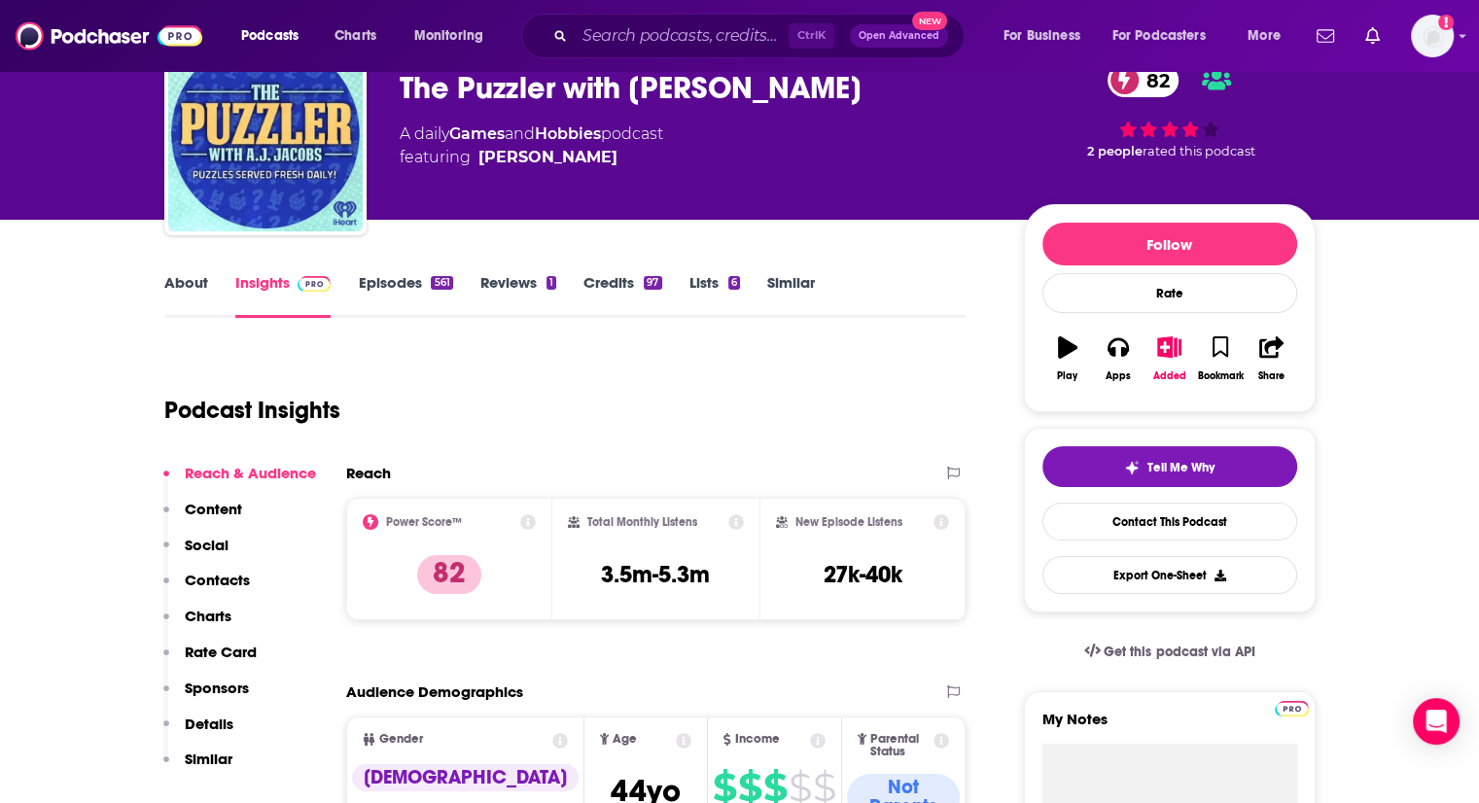
scroll to position [0, 0]
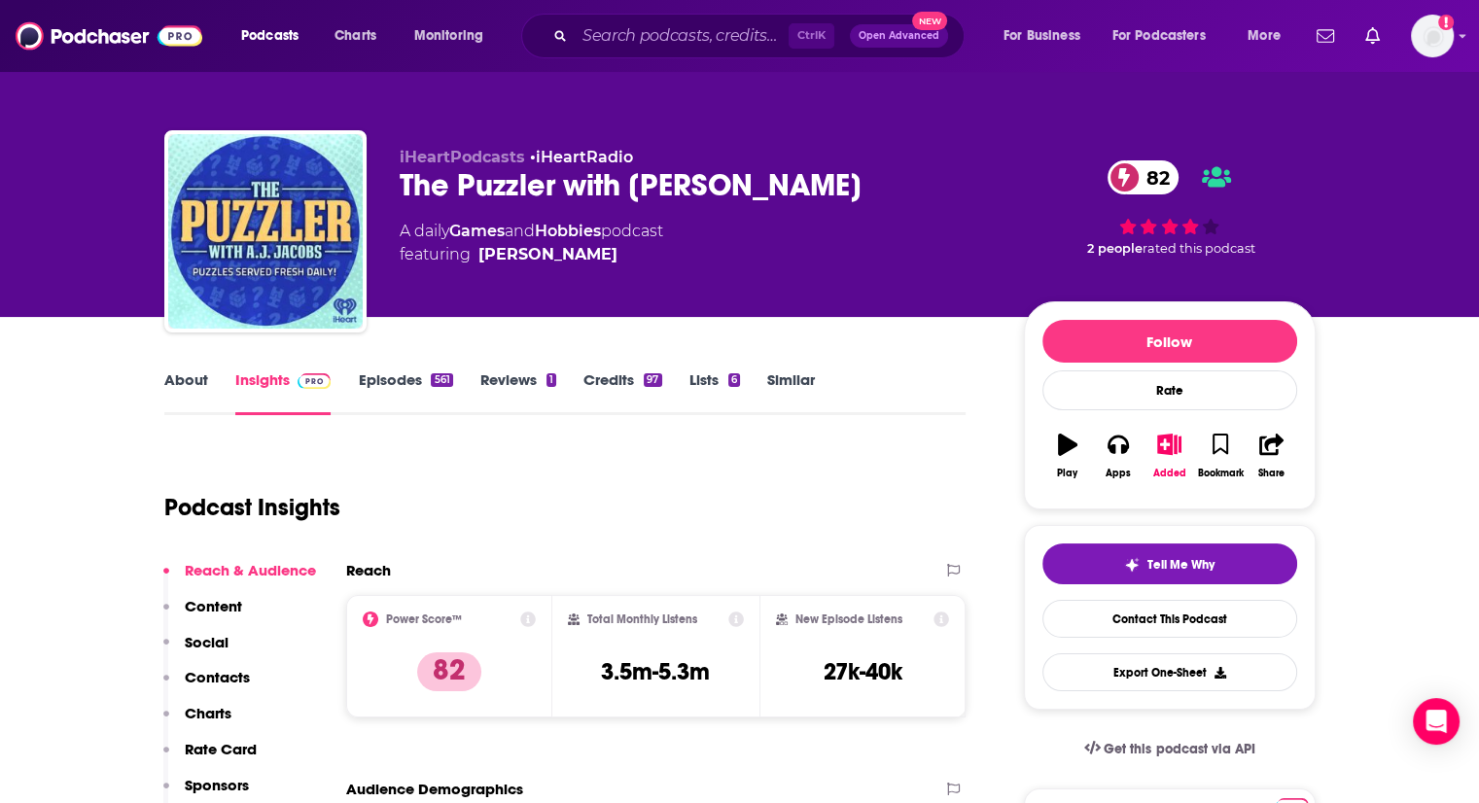
click at [407, 376] on link "Episodes 561" at bounding box center [405, 392] width 94 height 45
